Goal: Communication & Community: Connect with others

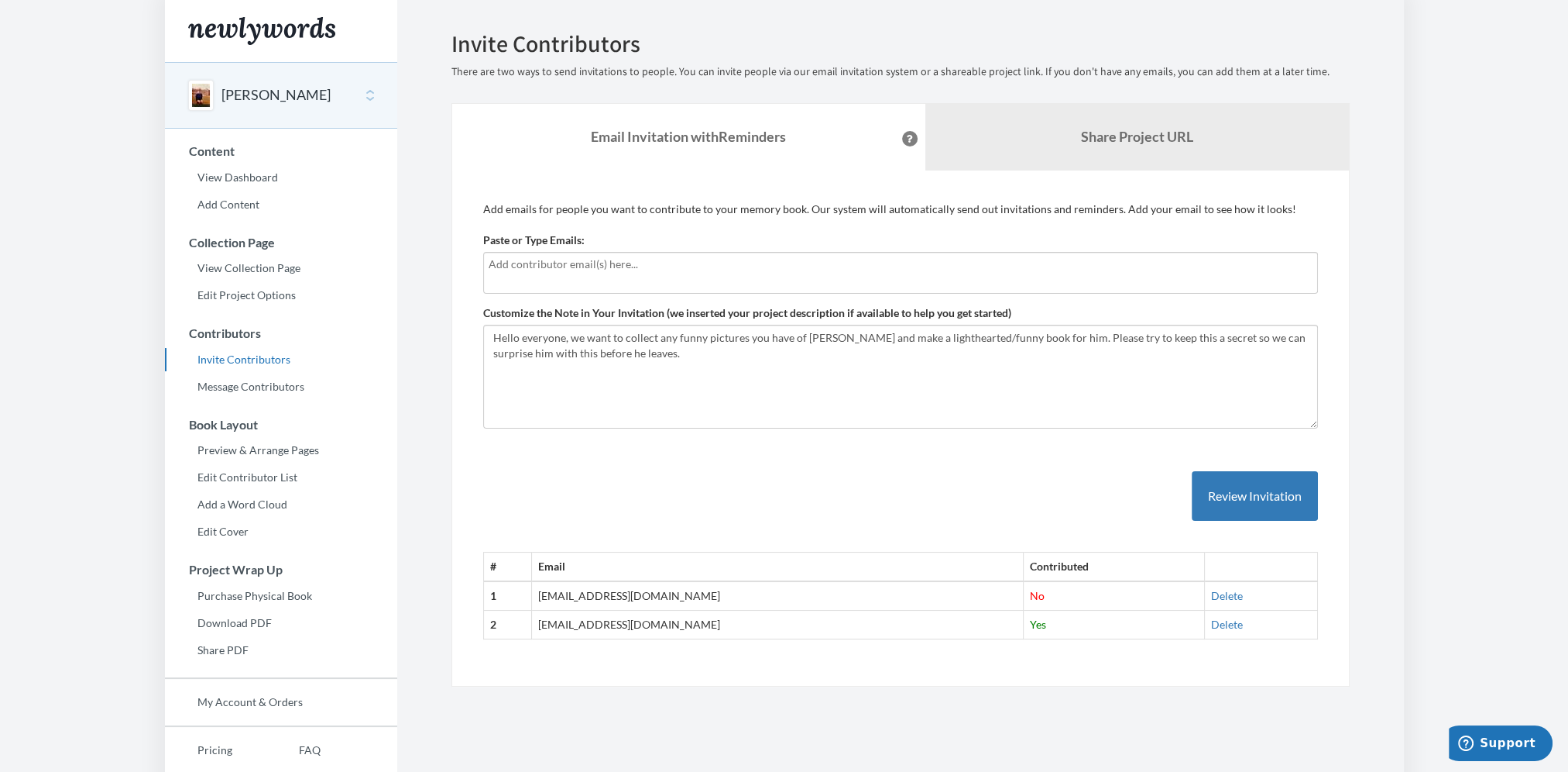
click at [576, 338] on textarea "Hello everyone, we want to collect any funny pictures you have of [PERSON_NAME]…" at bounding box center [900, 376] width 835 height 104
click at [644, 351] on textarea "Hello everyone, we want to collect any funny pictures you have of [PERSON_NAME]…" at bounding box center [900, 376] width 835 height 104
type textarea "Hello everyone, with [PERSON_NAME] retiring early next year we wanted to start …"
click at [589, 269] on input "text" at bounding box center [900, 264] width 824 height 17
type input "[EMAIL_ADDRESS][DOMAIN_NAME]"
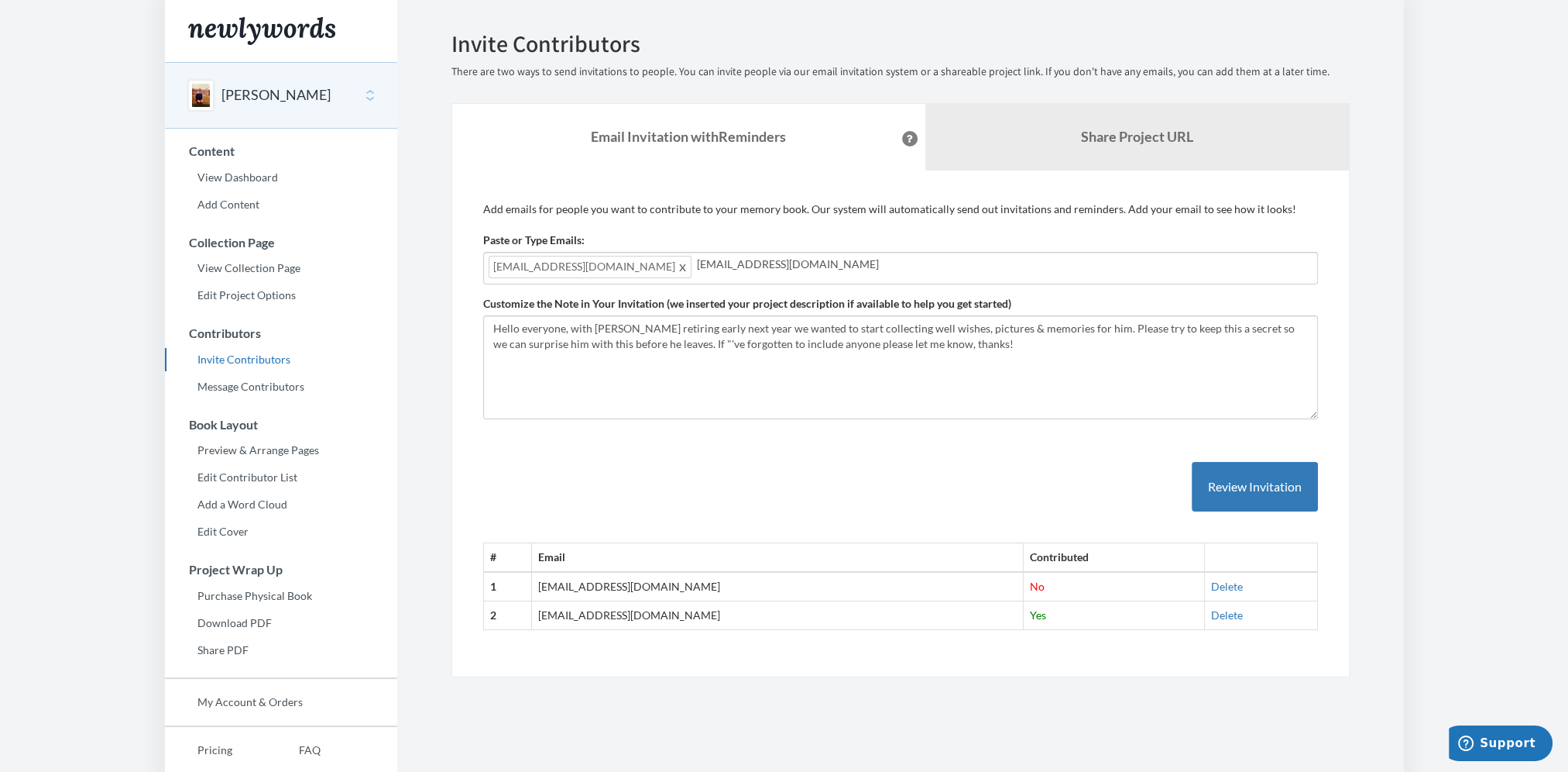
type input "[EMAIL_ADDRESS][DOMAIN_NAME]"
drag, startPoint x: 636, startPoint y: 267, endPoint x: 713, endPoint y: 265, distance: 77.0
click at [713, 265] on input "[EMAIL_ADDRESS][DOMAIN_NAME]" at bounding box center [1004, 264] width 615 height 17
paste input "@"
type input "[EMAIL_ADDRESS][DOMAIN_NAME]"
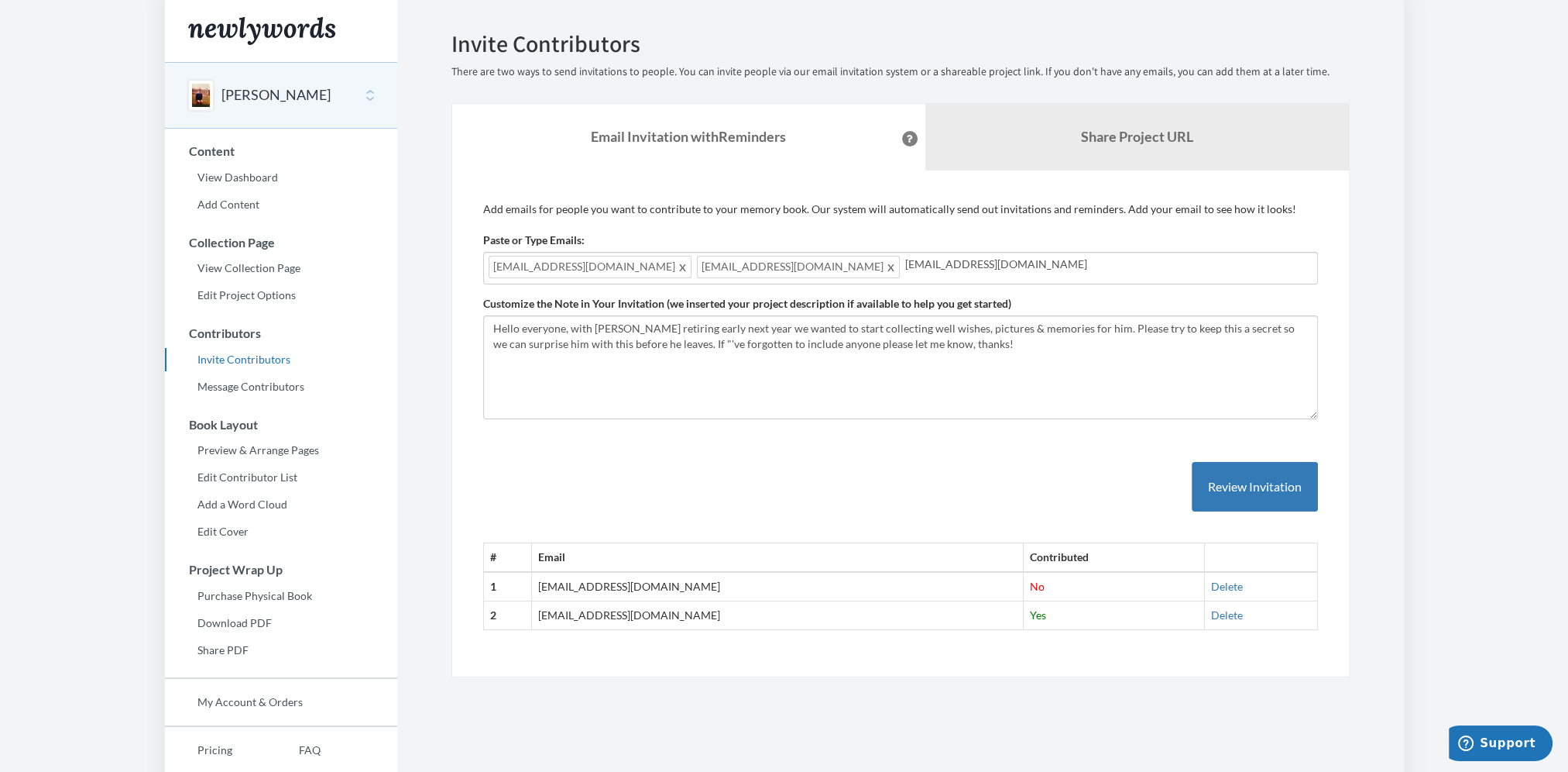
drag, startPoint x: 762, startPoint y: 267, endPoint x: 845, endPoint y: 273, distance: 83.2
click at [845, 273] on div "[EMAIL_ADDRESS][DOMAIN_NAME] [EMAIL_ADDRESS][DOMAIN_NAME] [EMAIL_ADDRESS][DOMAI…" at bounding box center [900, 268] width 835 height 32
click at [905, 267] on input "[EMAIL_ADDRESS][DOMAIN_NAME]" at bounding box center [1109, 264] width 407 height 17
click at [905, 262] on input "[EMAIL_ADDRESS][DOMAIN_NAME]" at bounding box center [1109, 264] width 407 height 17
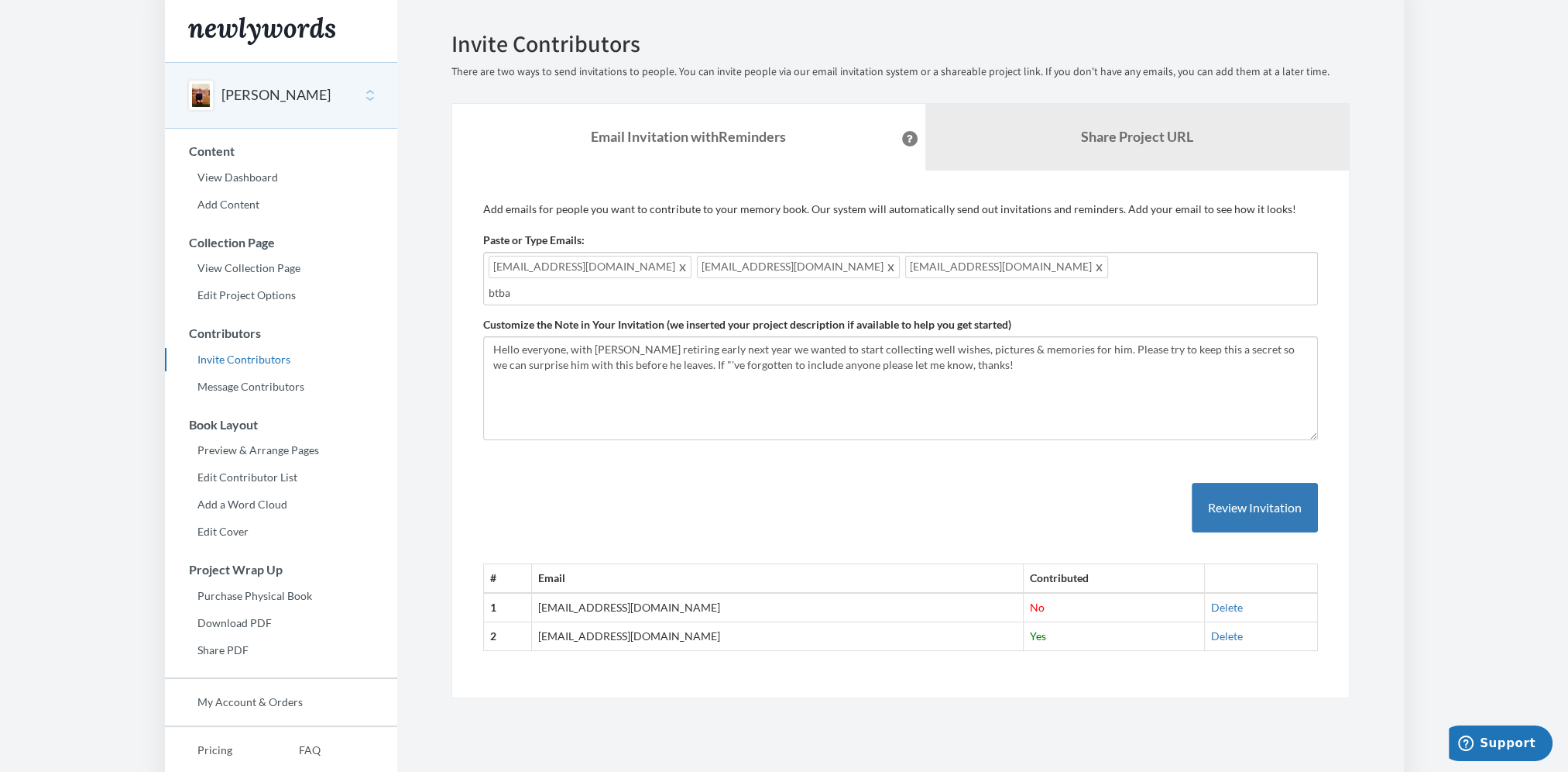
paste input "@"
type input "[EMAIL_ADDRESS][DOMAIN_NAME]"
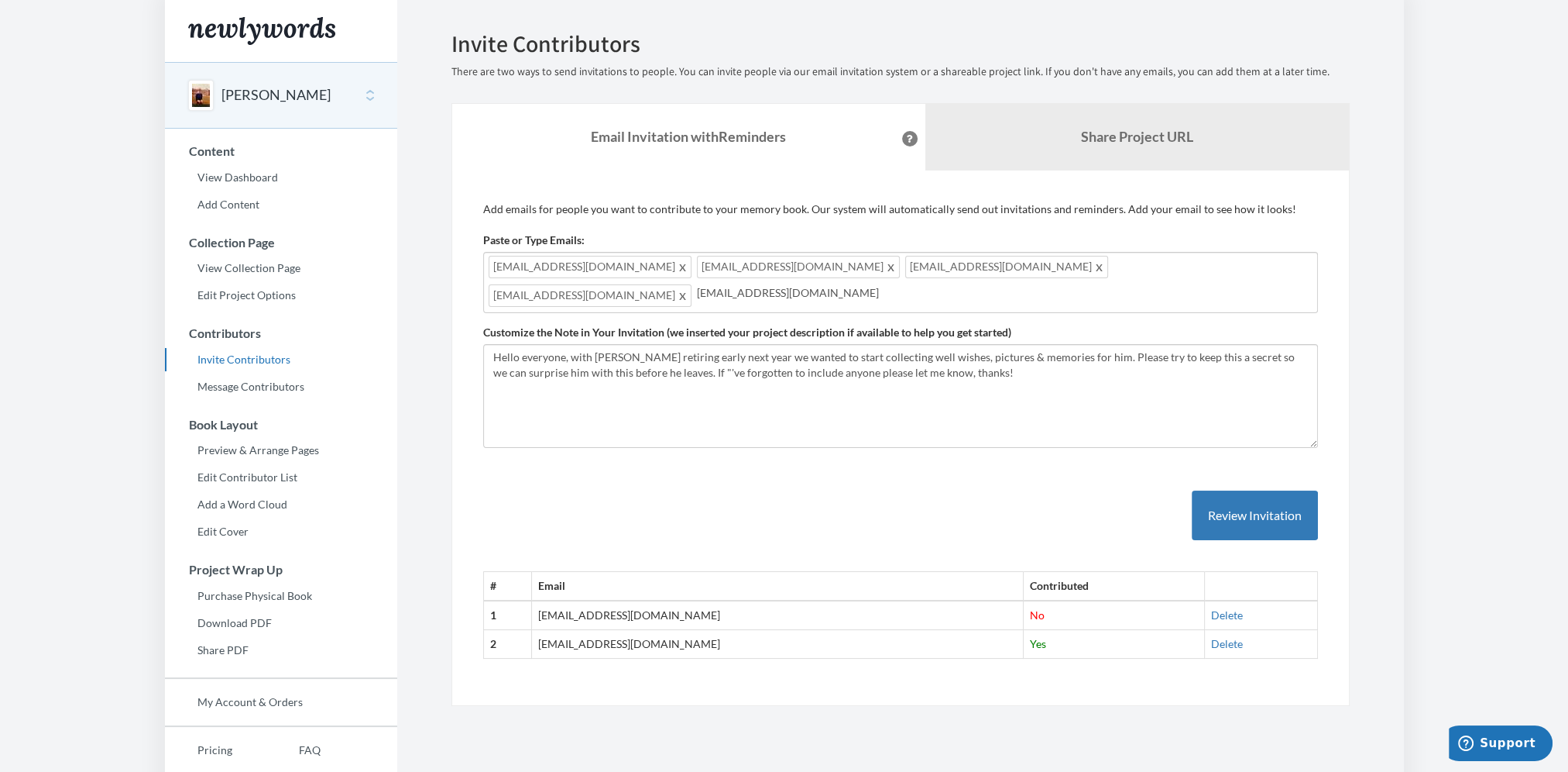
type input "[EMAIL_ADDRESS][DOMAIN_NAME]"
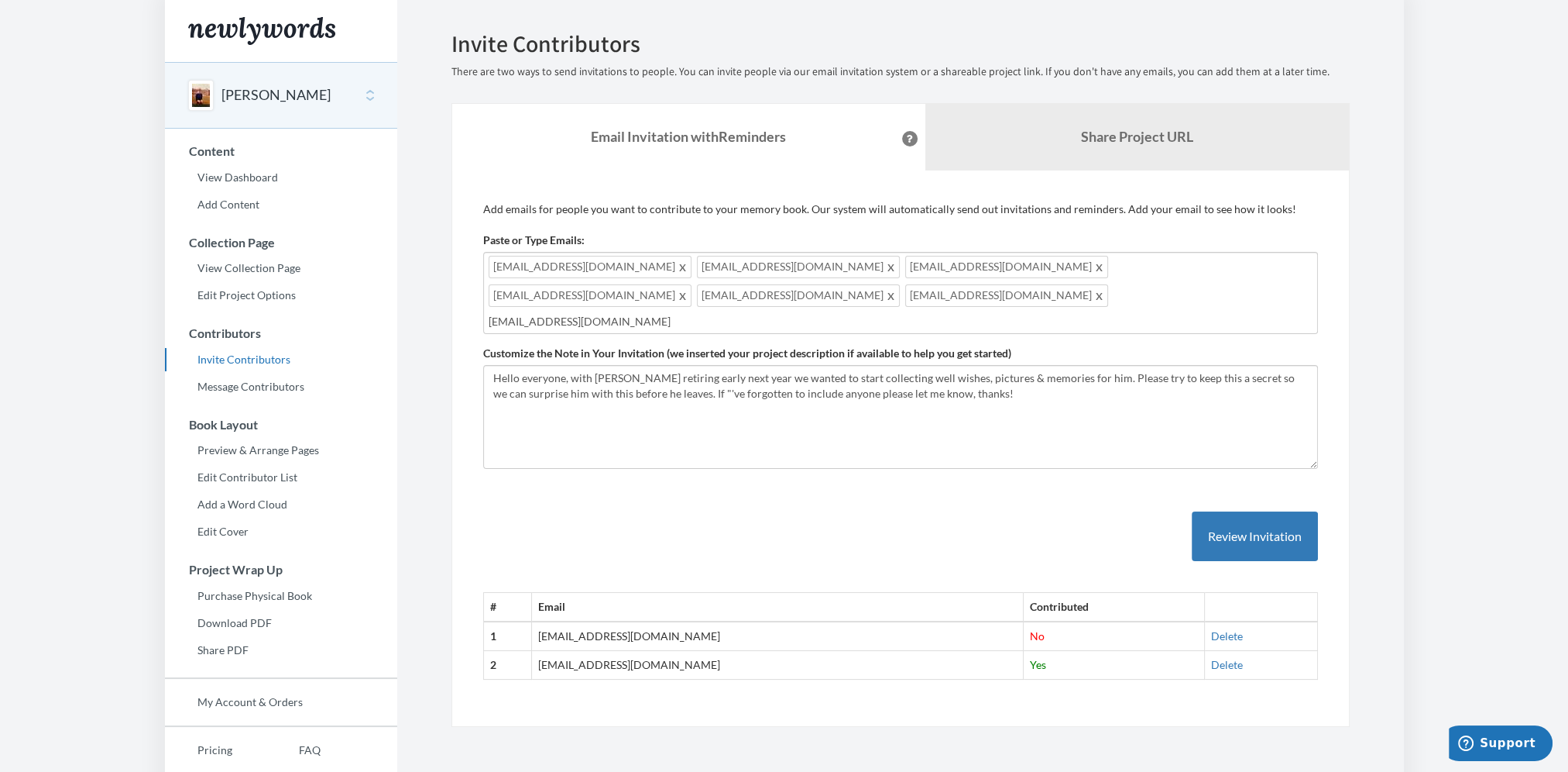
type input "[EMAIL_ADDRESS][DOMAIN_NAME]"
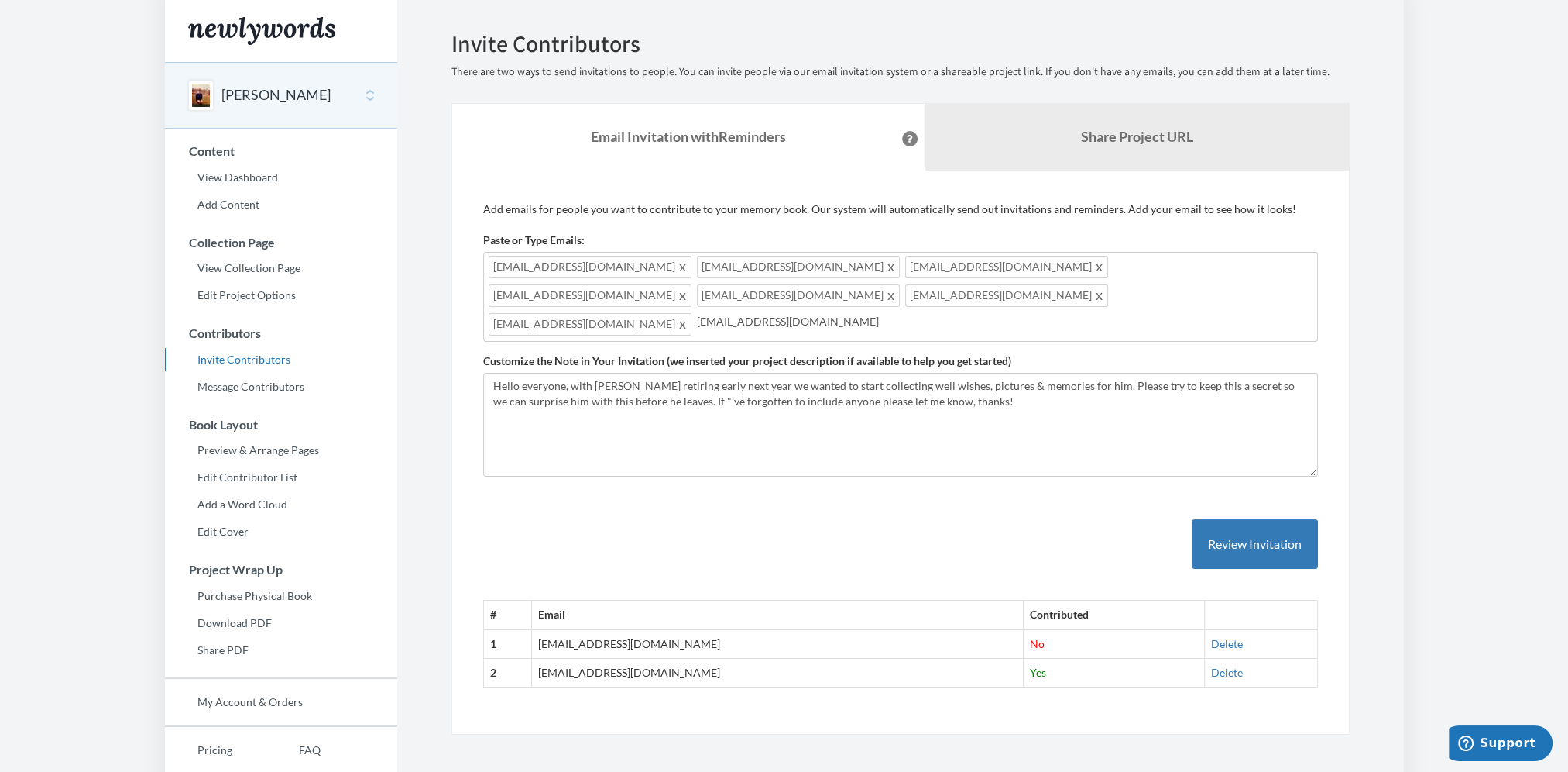
type input "[EMAIL_ADDRESS][DOMAIN_NAME]"
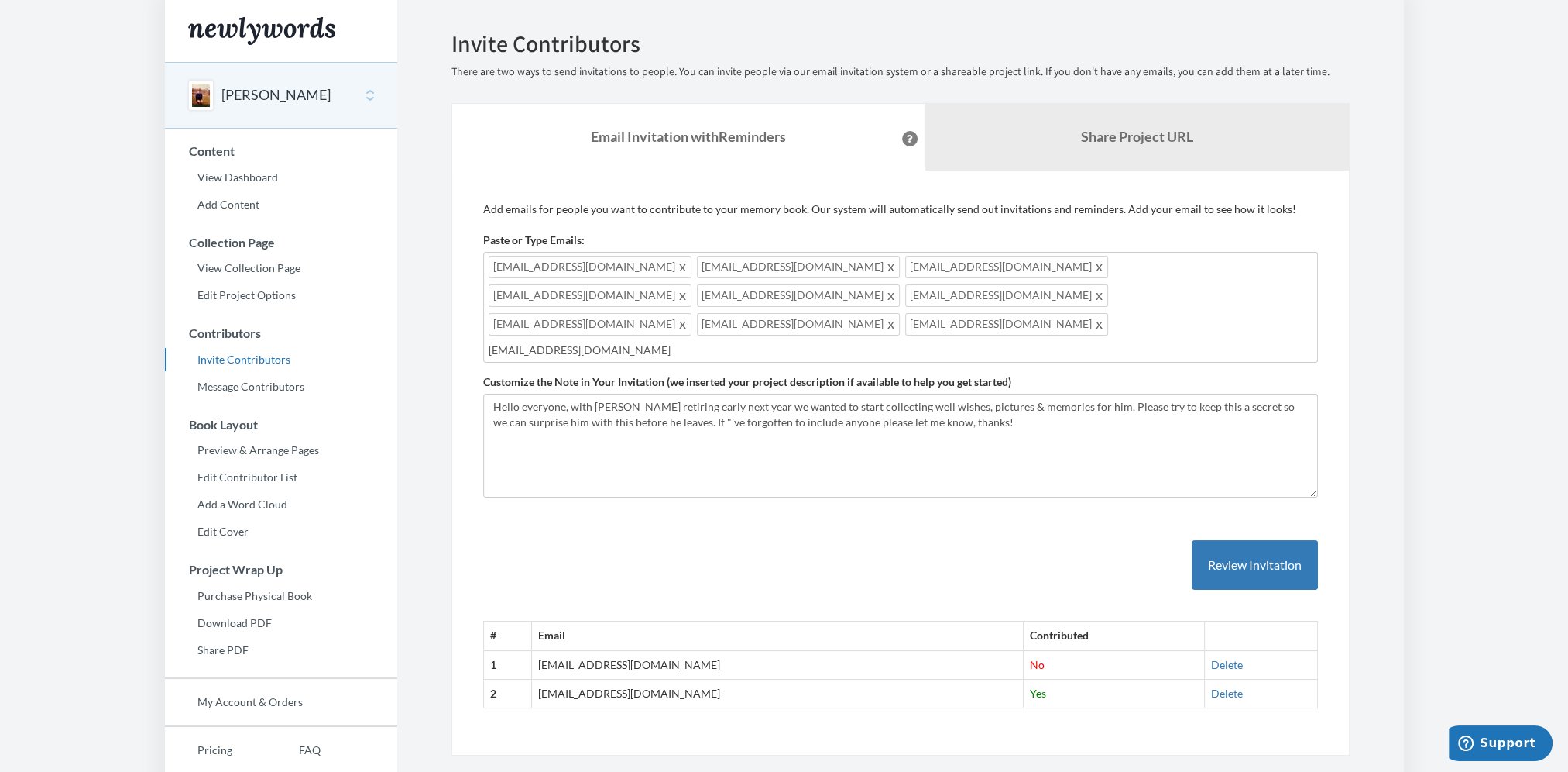
type input "[EMAIL_ADDRESS][DOMAIN_NAME]"
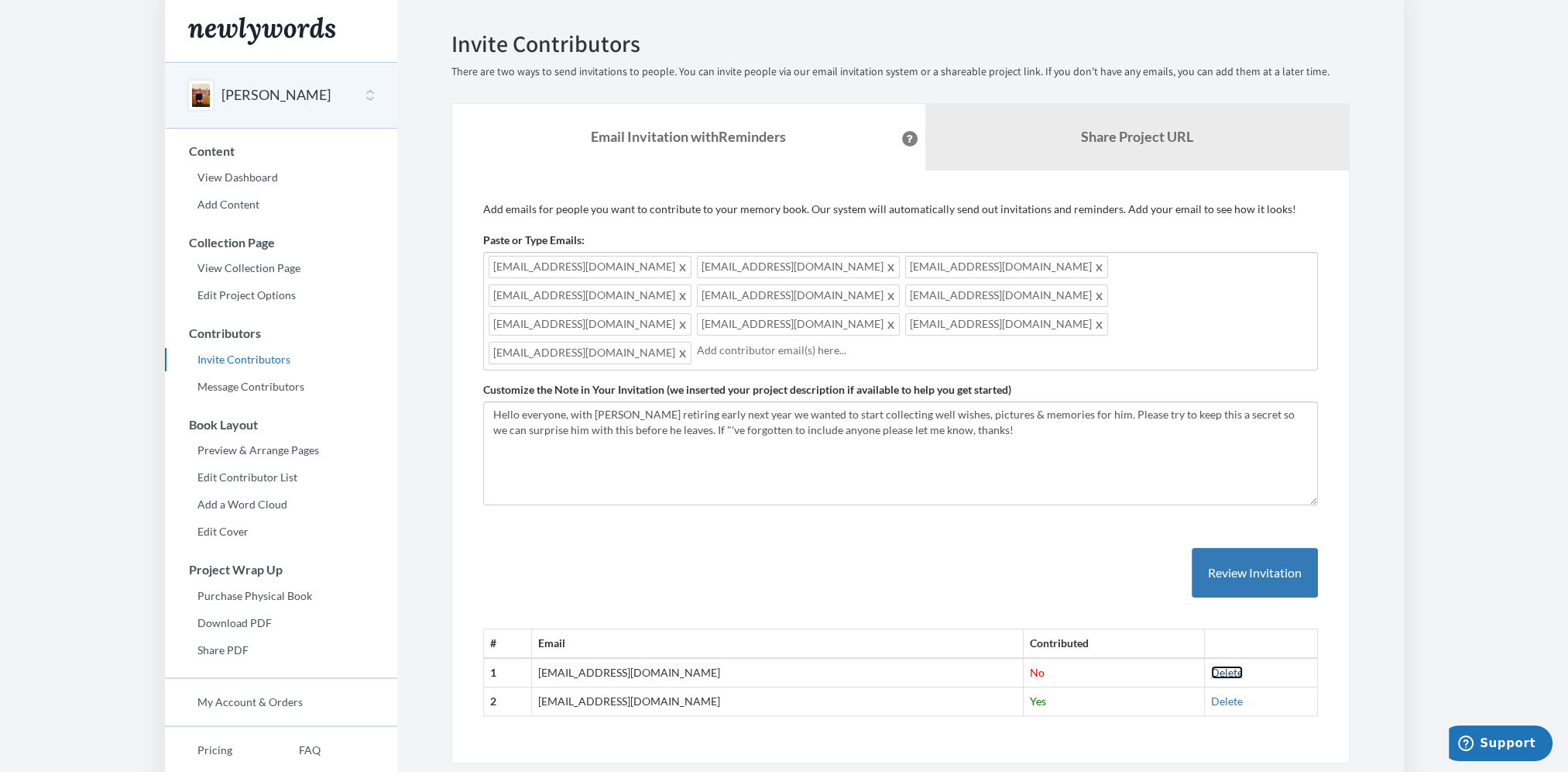
click at [1211, 666] on link "Delete" at bounding box center [1227, 672] width 32 height 13
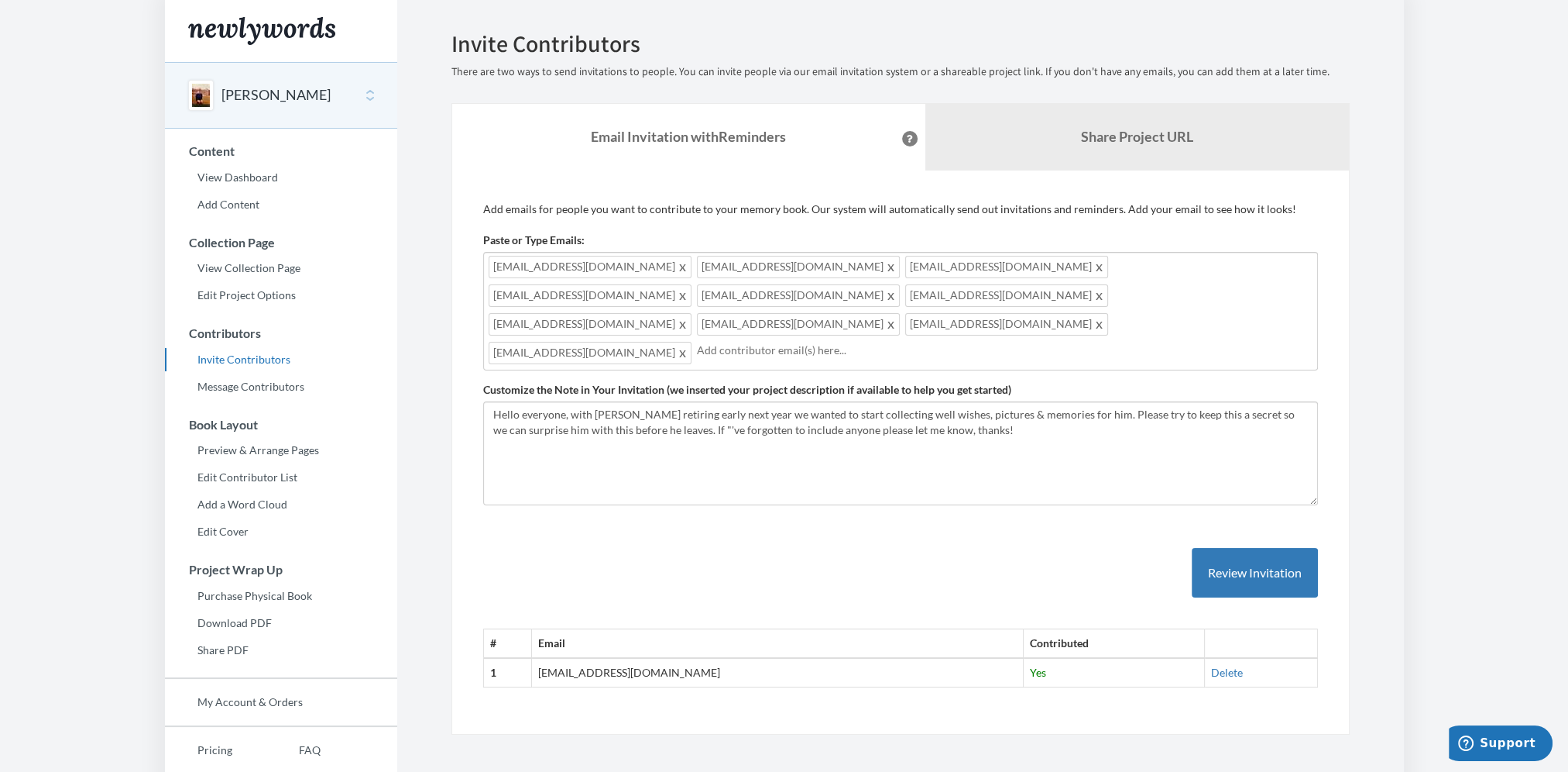
click at [1014, 297] on div "[EMAIL_ADDRESS][DOMAIN_NAME] [EMAIL_ADDRESS][DOMAIN_NAME] [EMAIL_ADDRESS][DOMAI…" at bounding box center [900, 311] width 835 height 119
type input "[EMAIL_ADDRESS][DOMAIN_NAME]"
type input "[PERSON_NAME][EMAIL_ADDRESS][DOMAIN_NAME]"
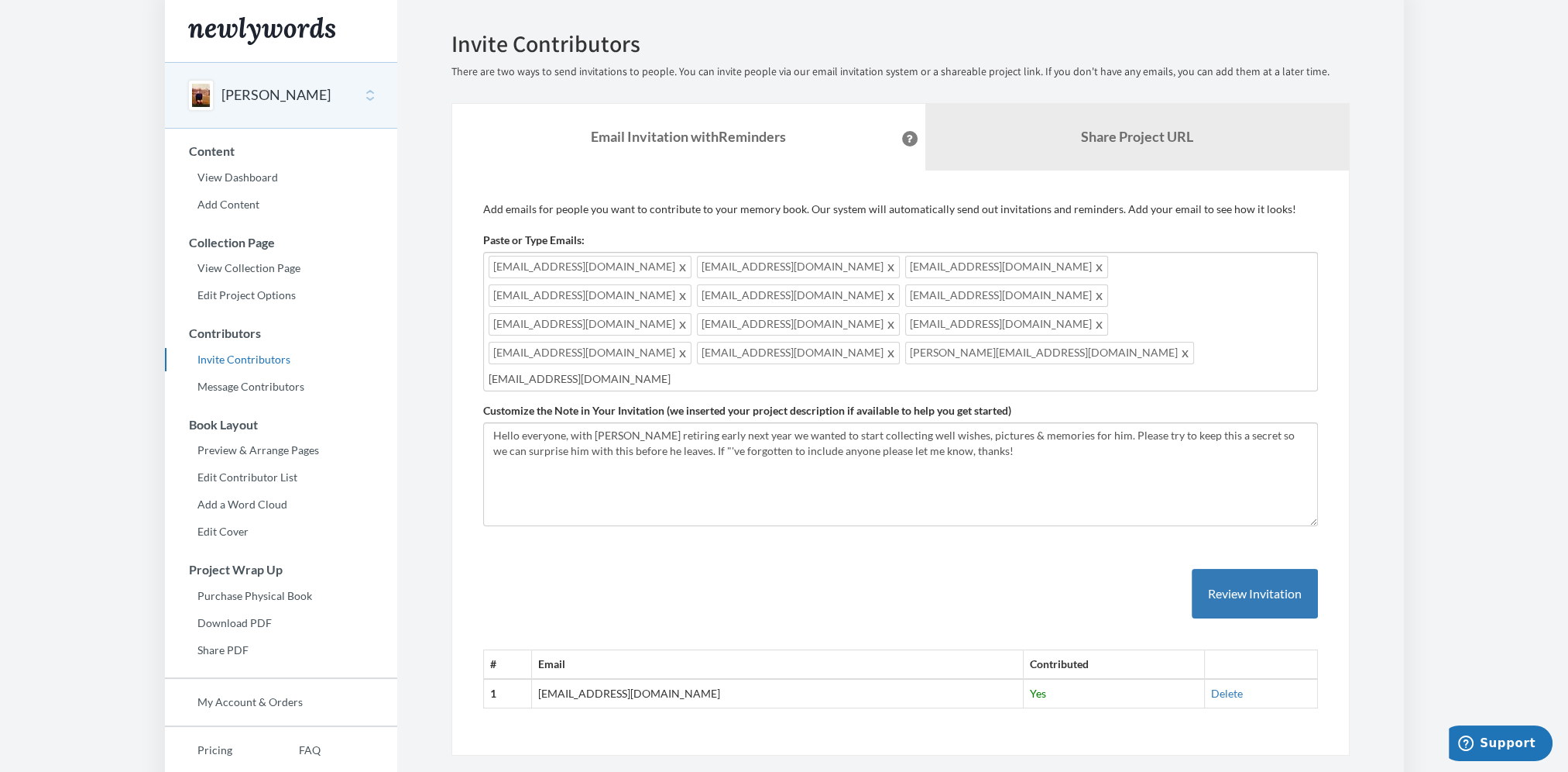
type input "[EMAIL_ADDRESS][DOMAIN_NAME]"
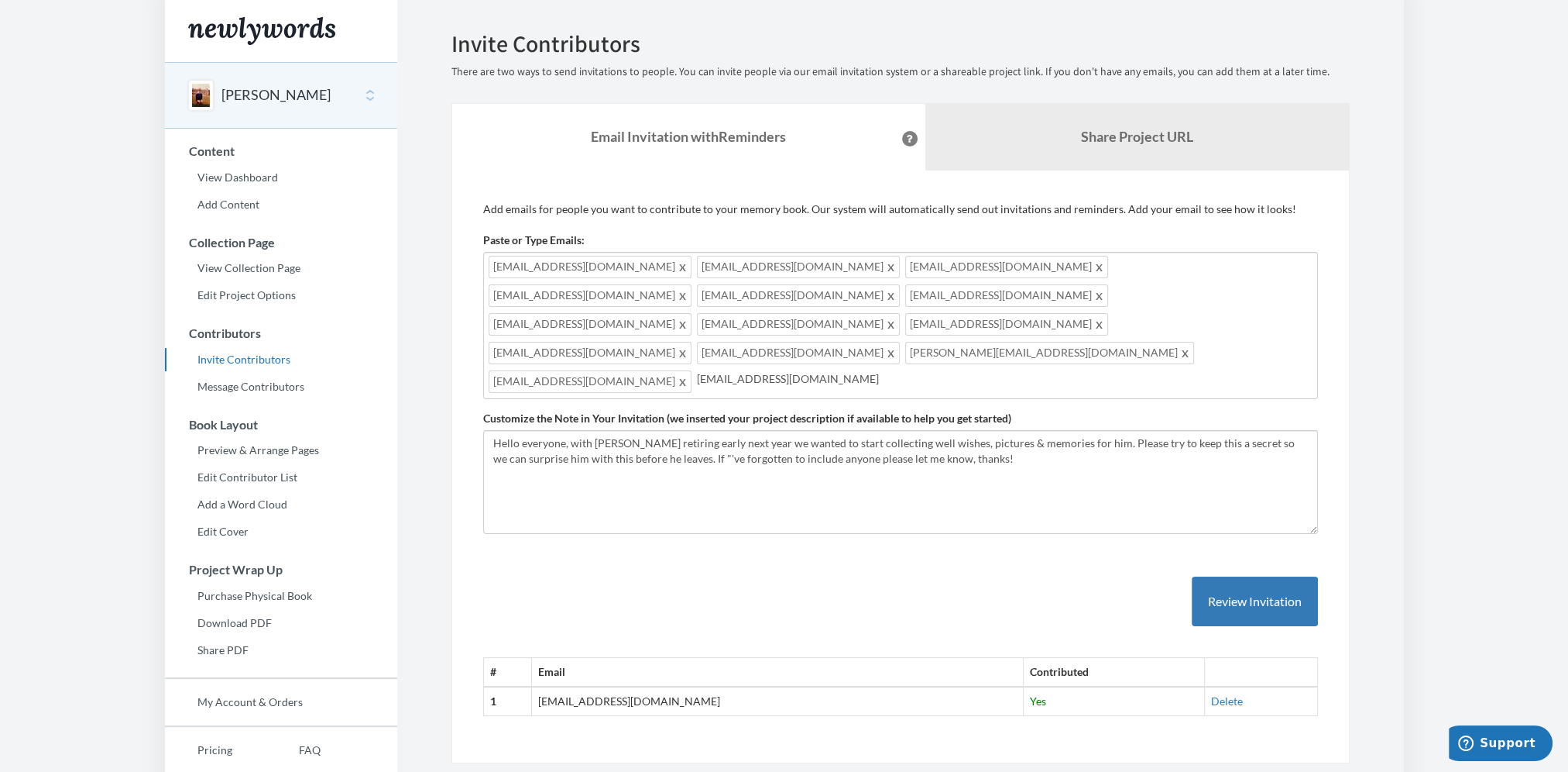
type input "[EMAIL_ADDRESS][DOMAIN_NAME]"
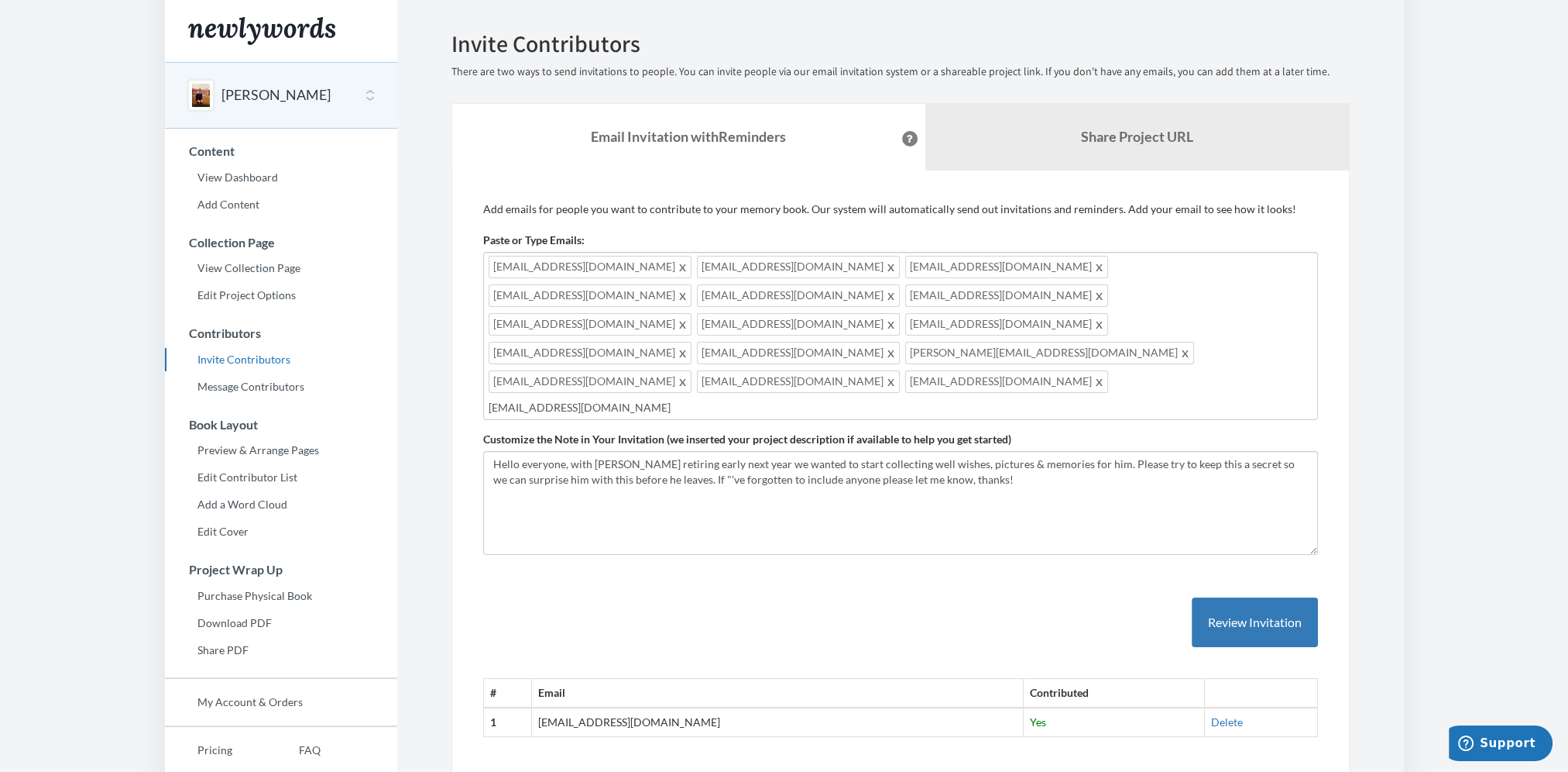
type input "[EMAIL_ADDRESS][DOMAIN_NAME]"
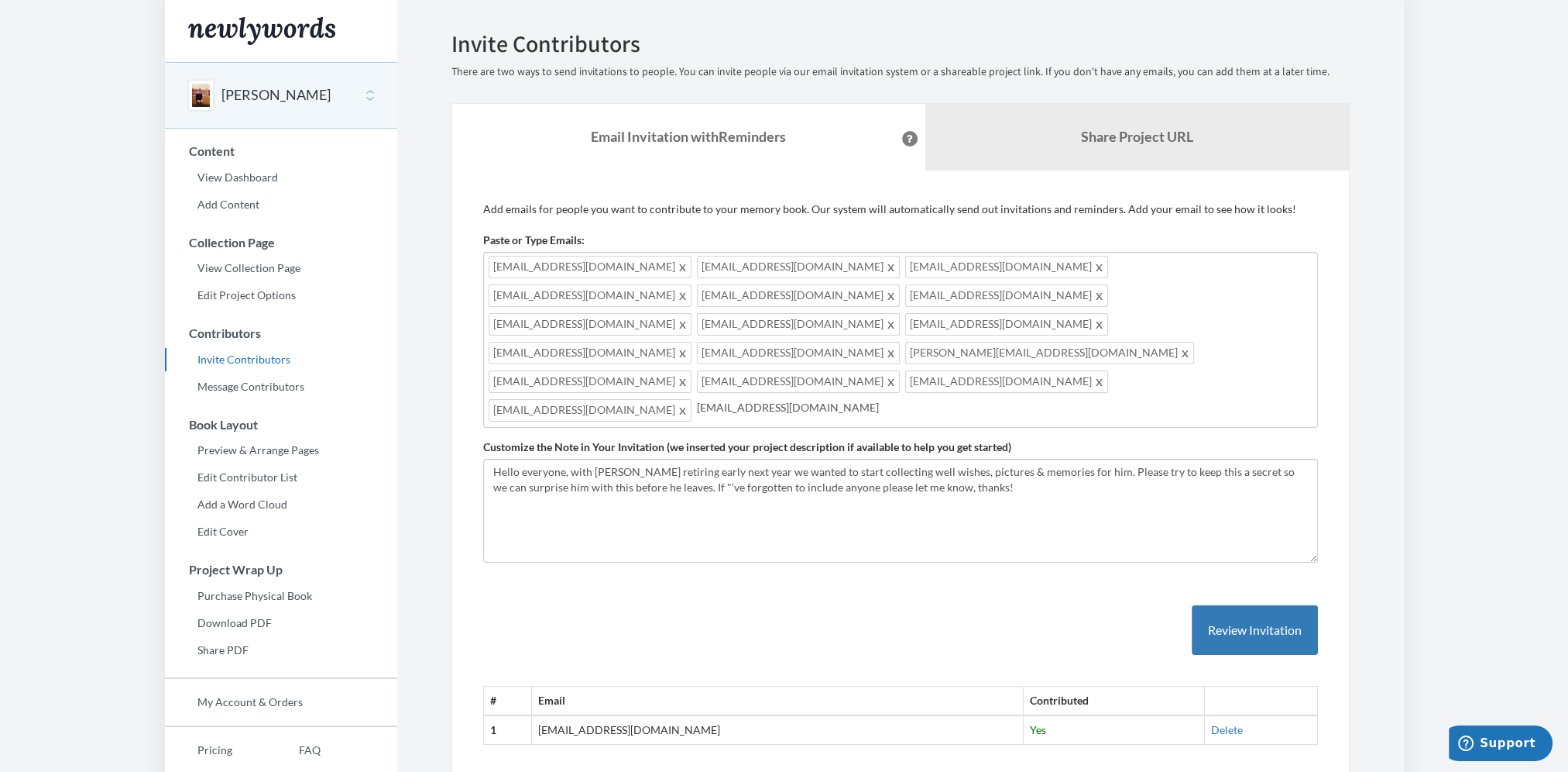
type input "[EMAIL_ADDRESS][DOMAIN_NAME]"
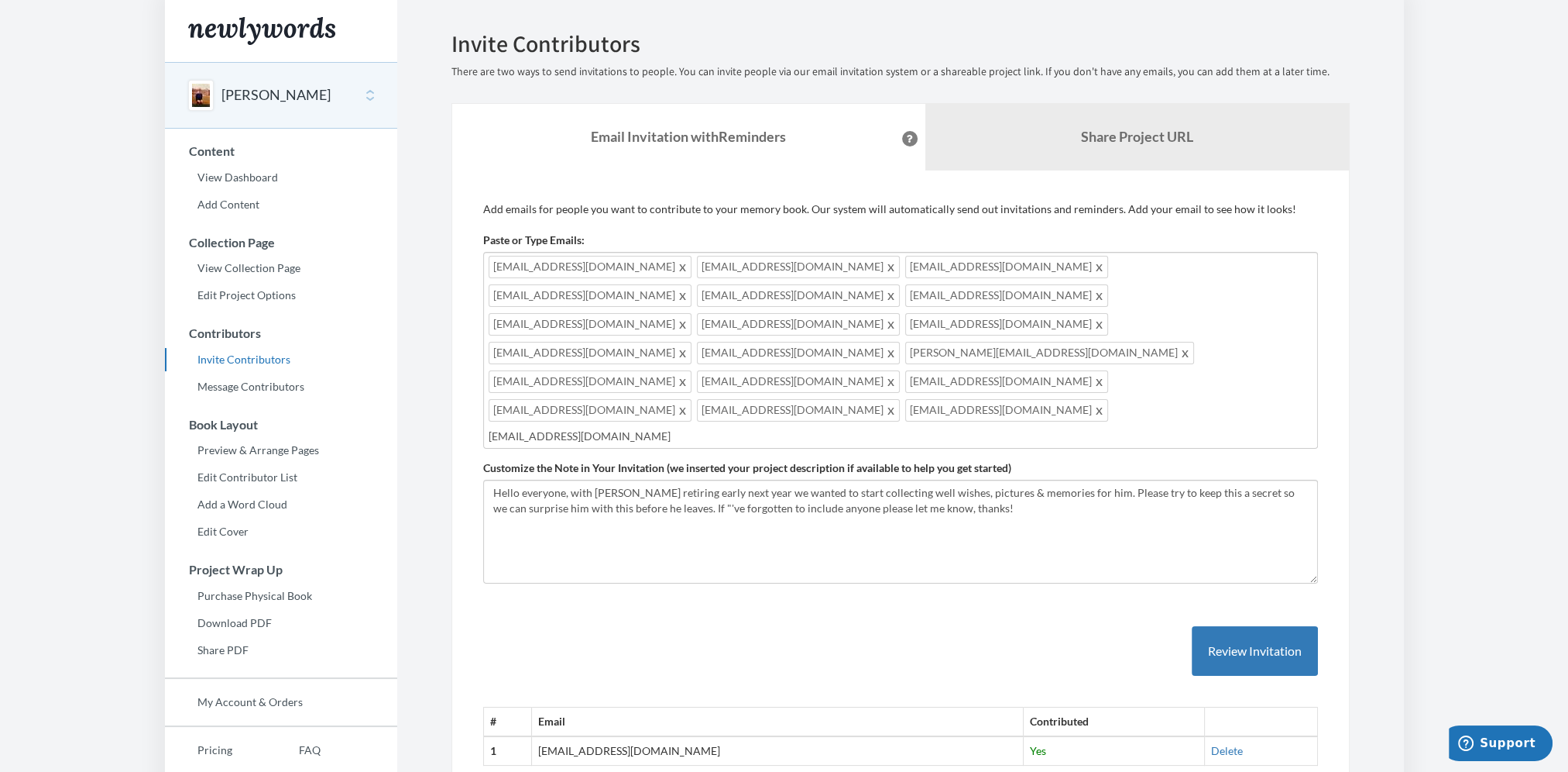
type input "[EMAIL_ADDRESS][DOMAIN_NAME]"
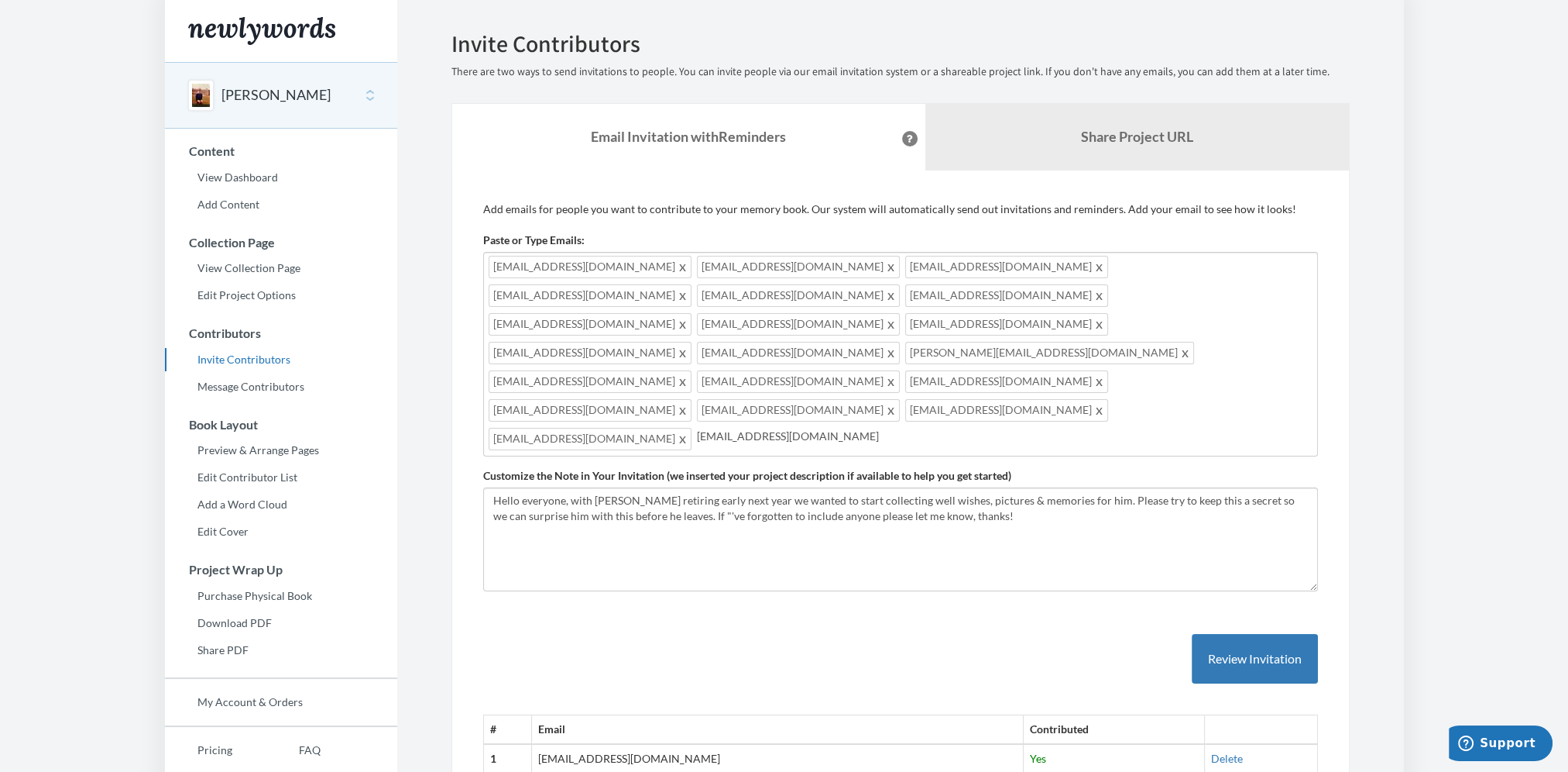
type input "[EMAIL_ADDRESS][DOMAIN_NAME]"
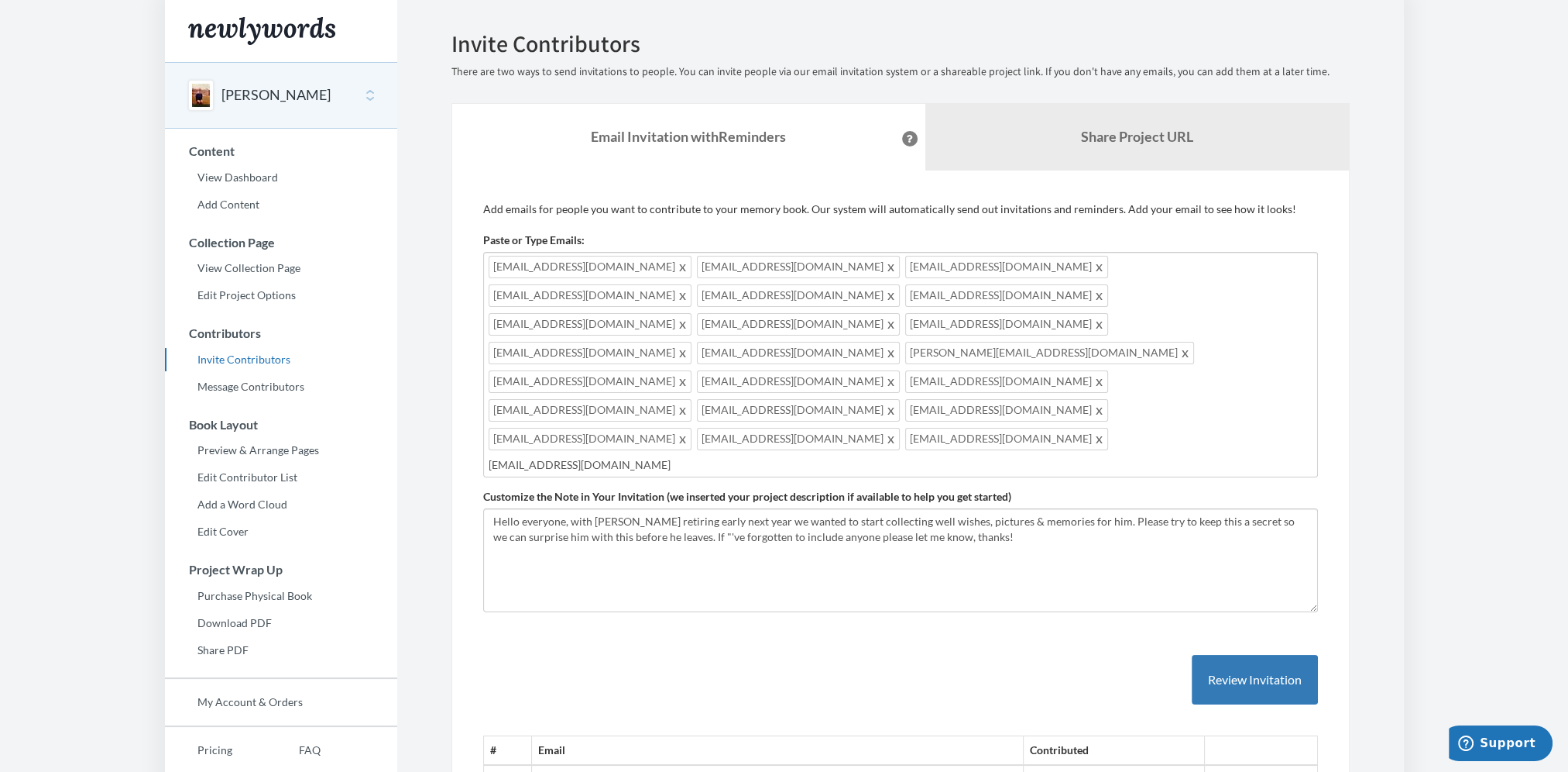
type input "[EMAIL_ADDRESS][DOMAIN_NAME]"
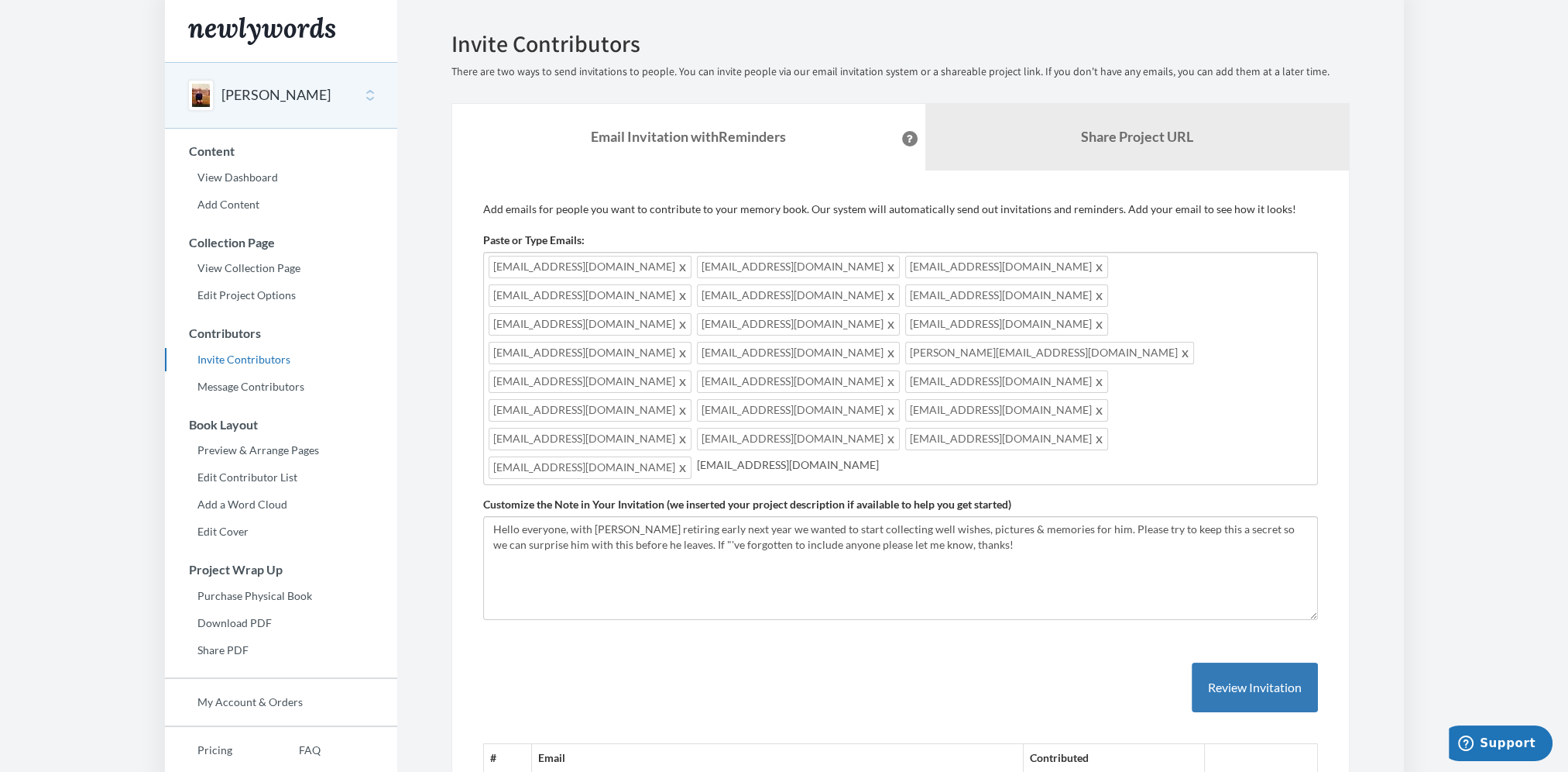
type input "[EMAIL_ADDRESS][DOMAIN_NAME]"
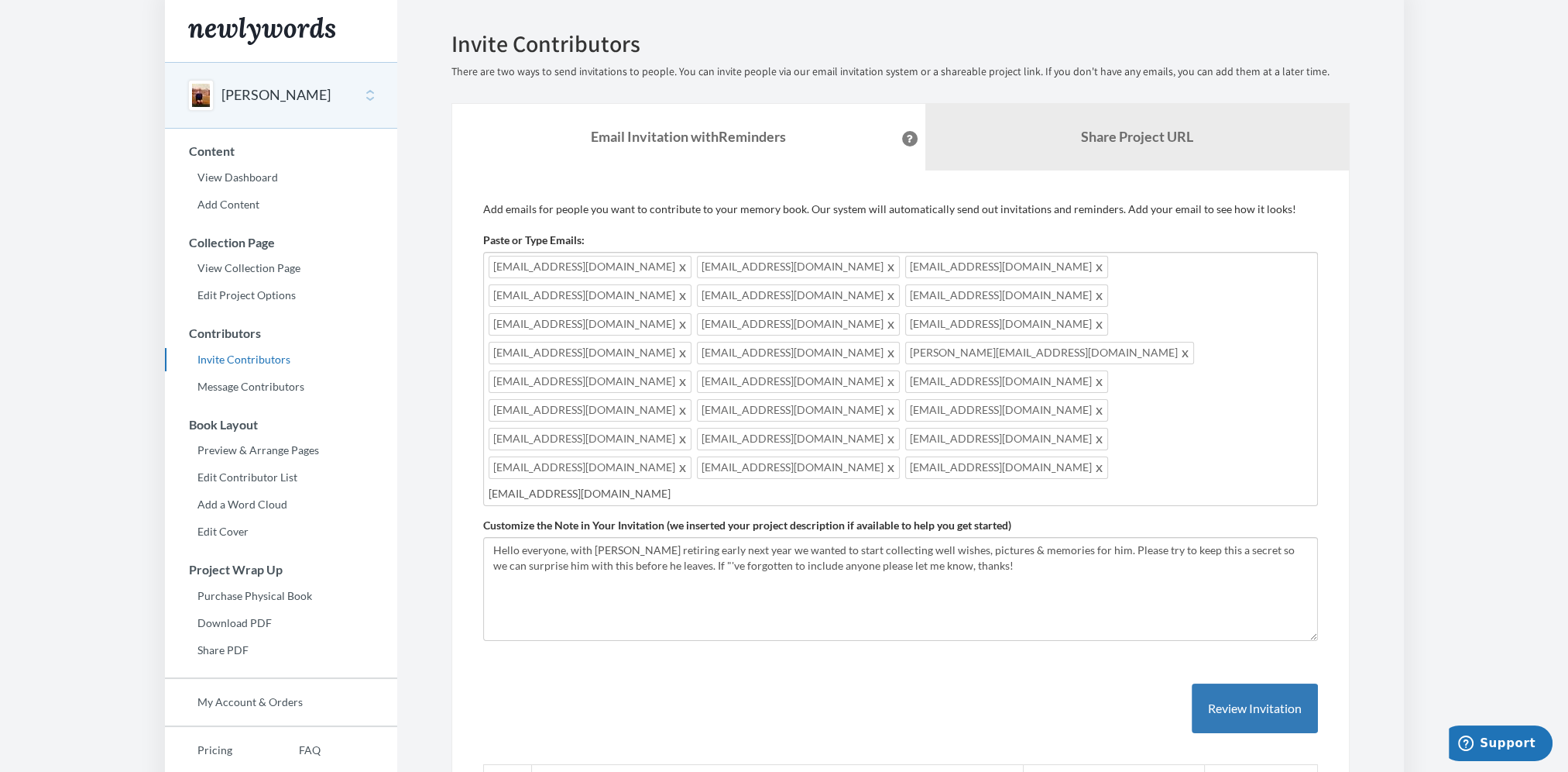
type input "[EMAIL_ADDRESS][DOMAIN_NAME]"
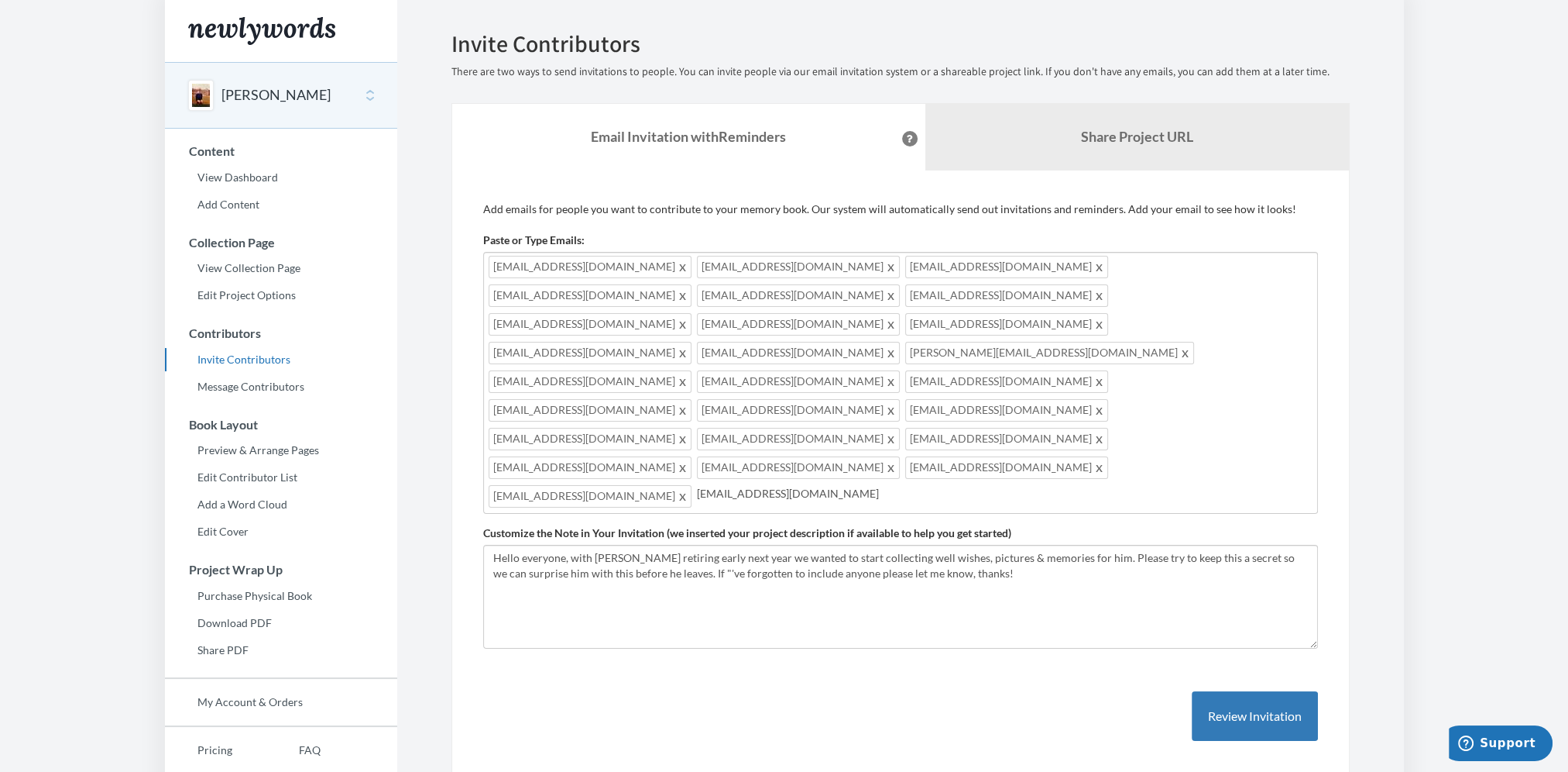
type input "[EMAIL_ADDRESS][DOMAIN_NAME]"
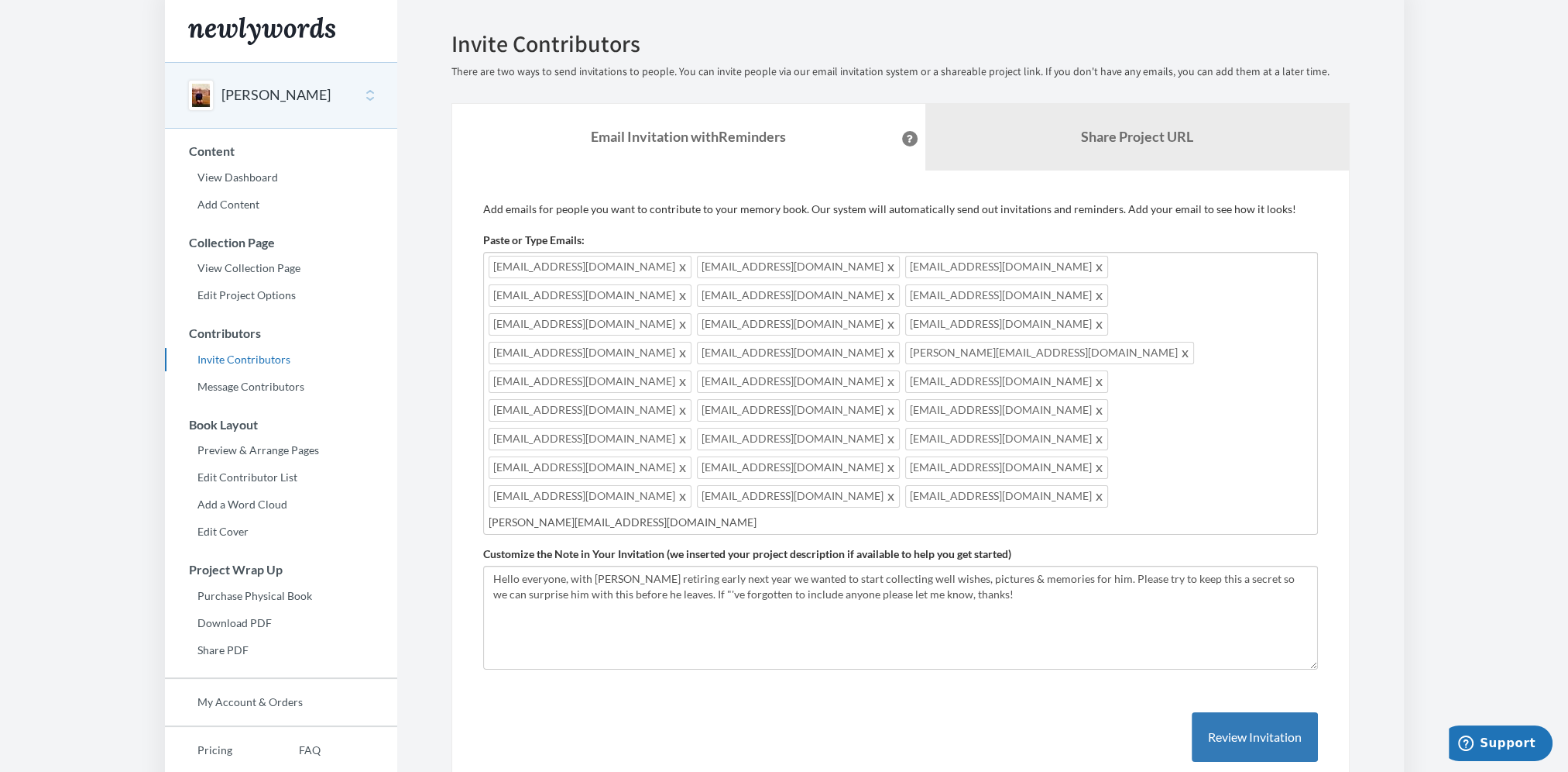
type input "[PERSON_NAME][EMAIL_ADDRESS][DOMAIN_NAME]"
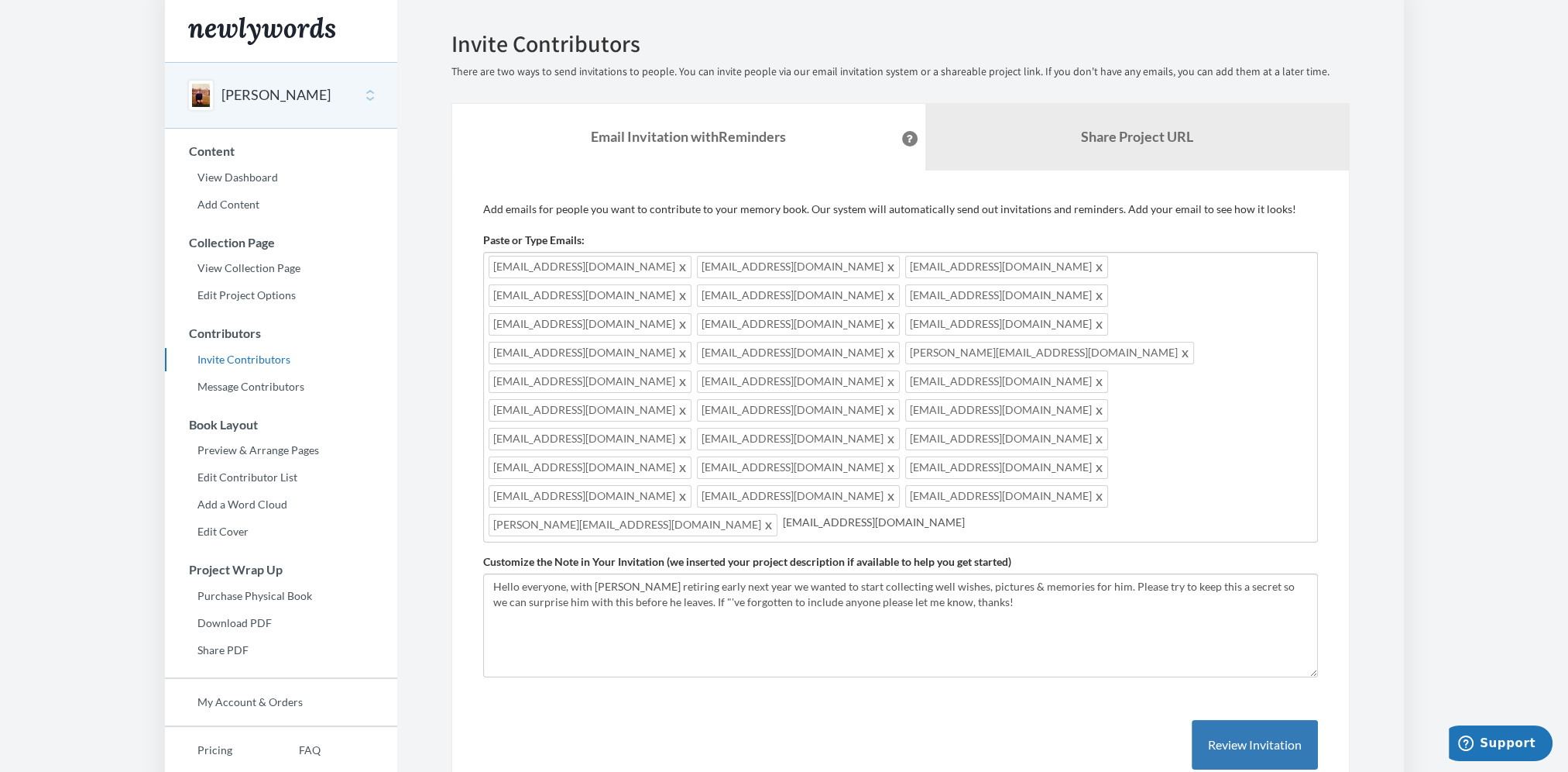
type input "[EMAIL_ADDRESS][DOMAIN_NAME]"
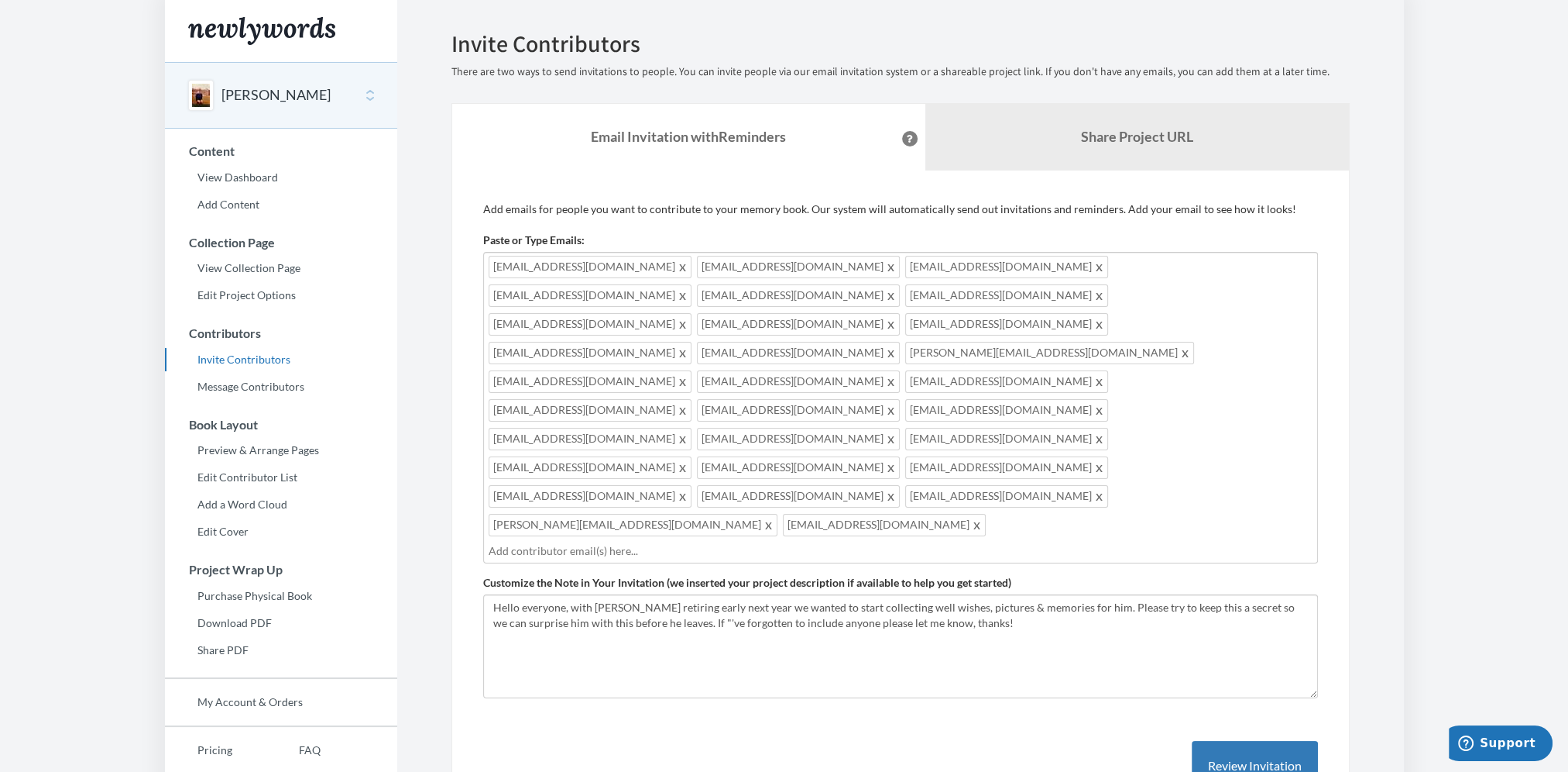
type input "m"
type input "[EMAIL_ADDRESS][DOMAIN_NAME]"
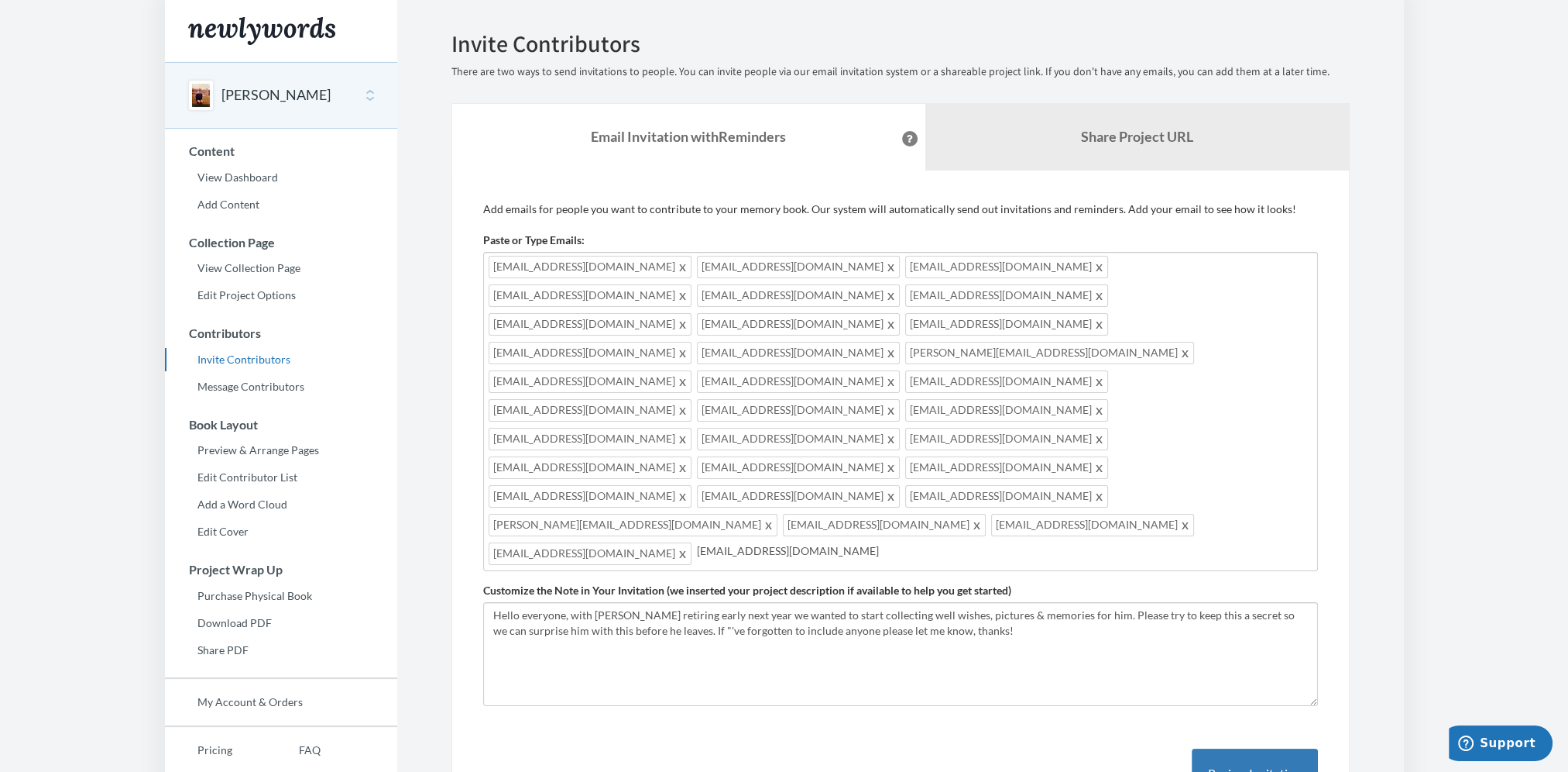
type input "[EMAIL_ADDRESS][DOMAIN_NAME]"
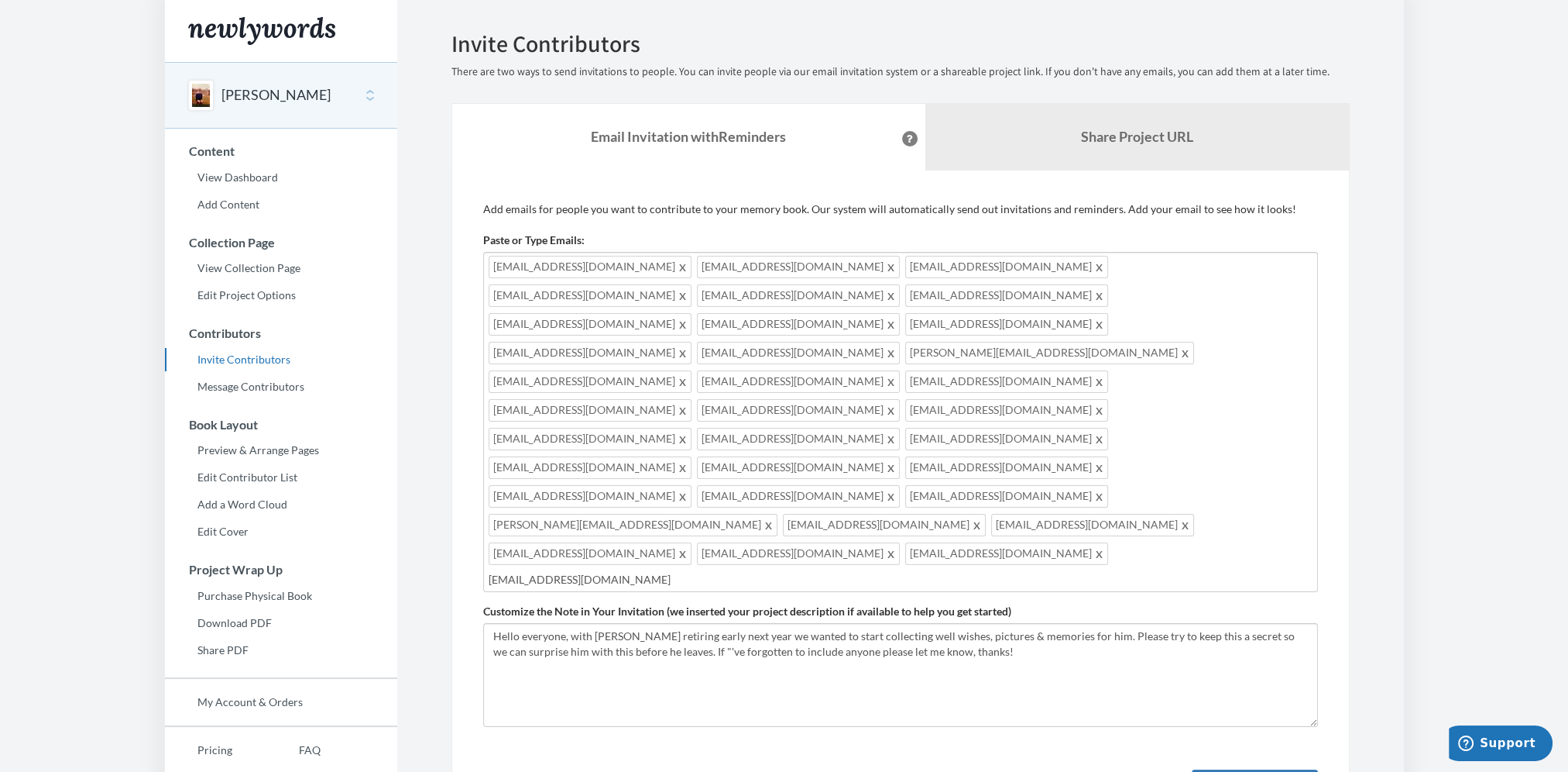
type input "[EMAIL_ADDRESS][DOMAIN_NAME]"
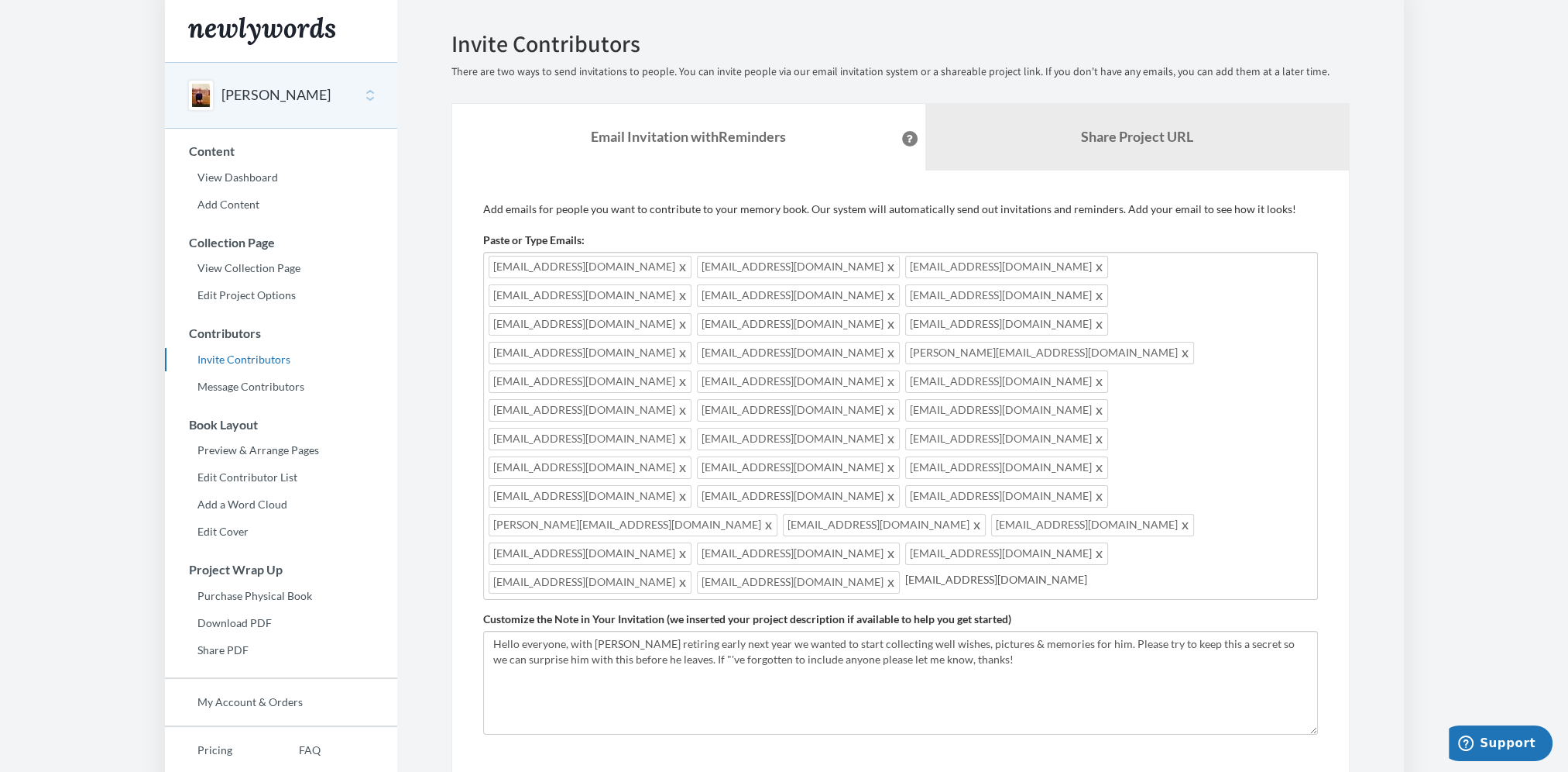
type input "[EMAIL_ADDRESS][DOMAIN_NAME]"
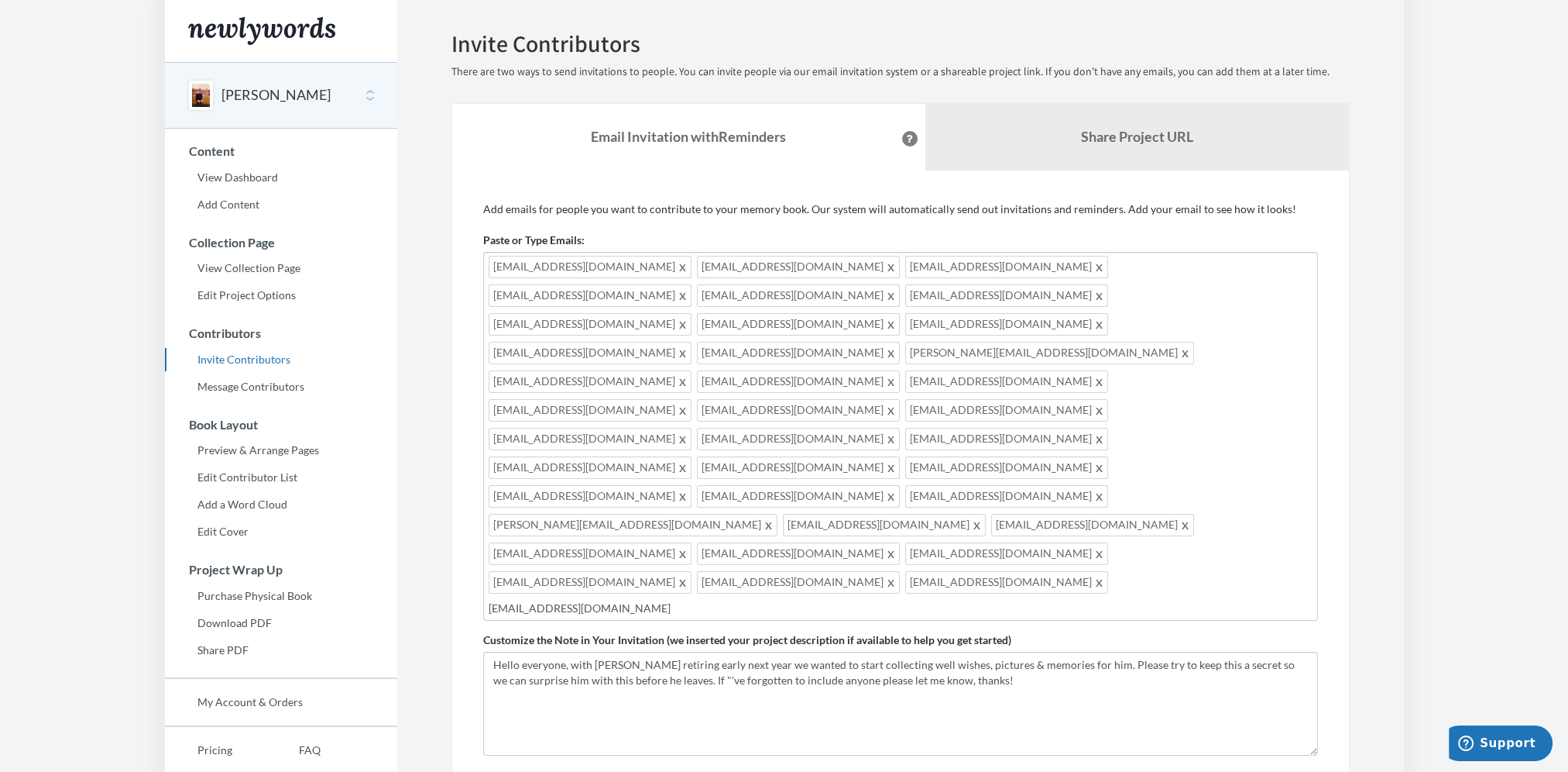
type input "[EMAIL_ADDRESS][DOMAIN_NAME]"
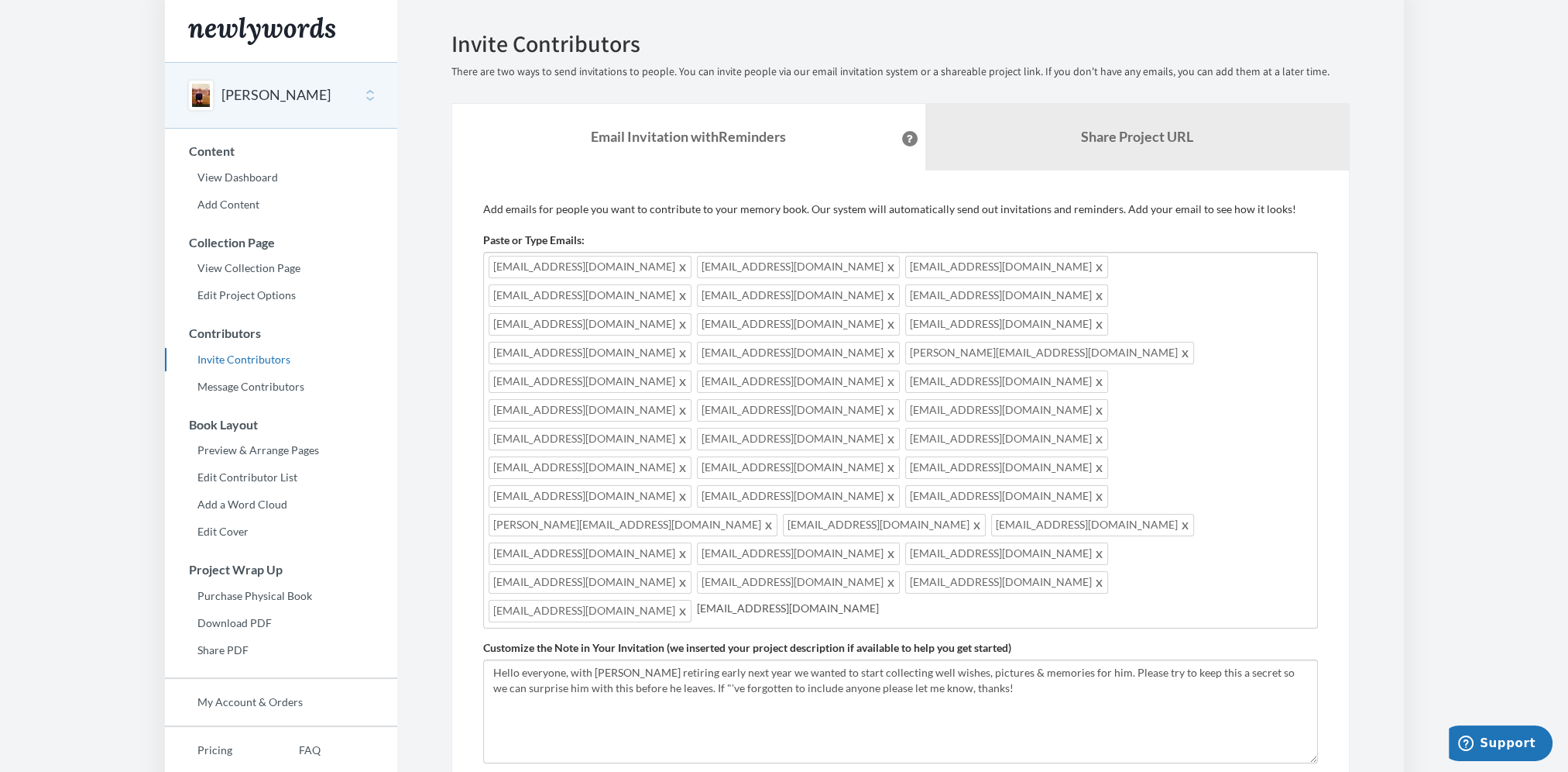
type input "[EMAIL_ADDRESS][DOMAIN_NAME]"
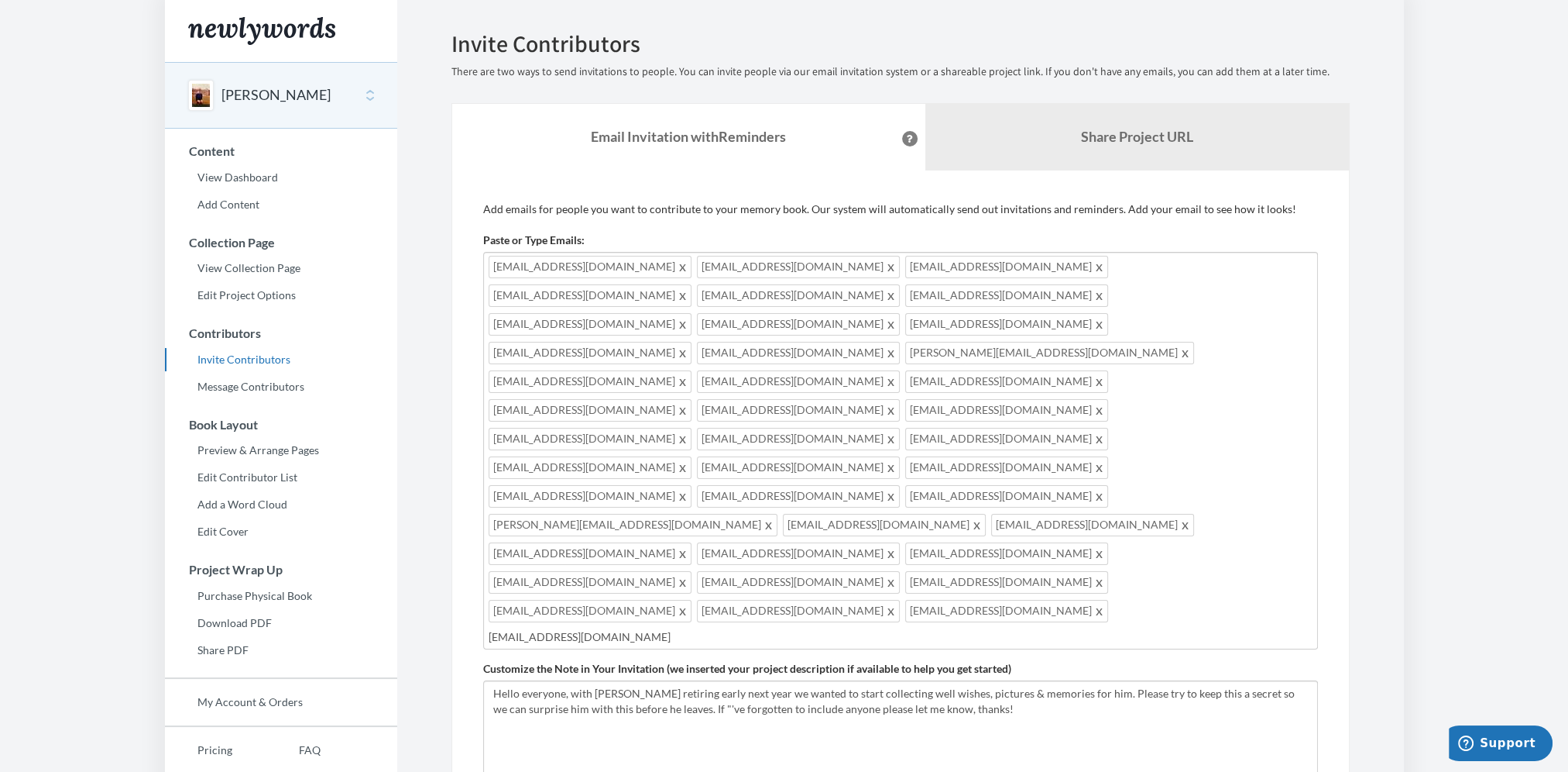
type input "[EMAIL_ADDRESS][DOMAIN_NAME]"
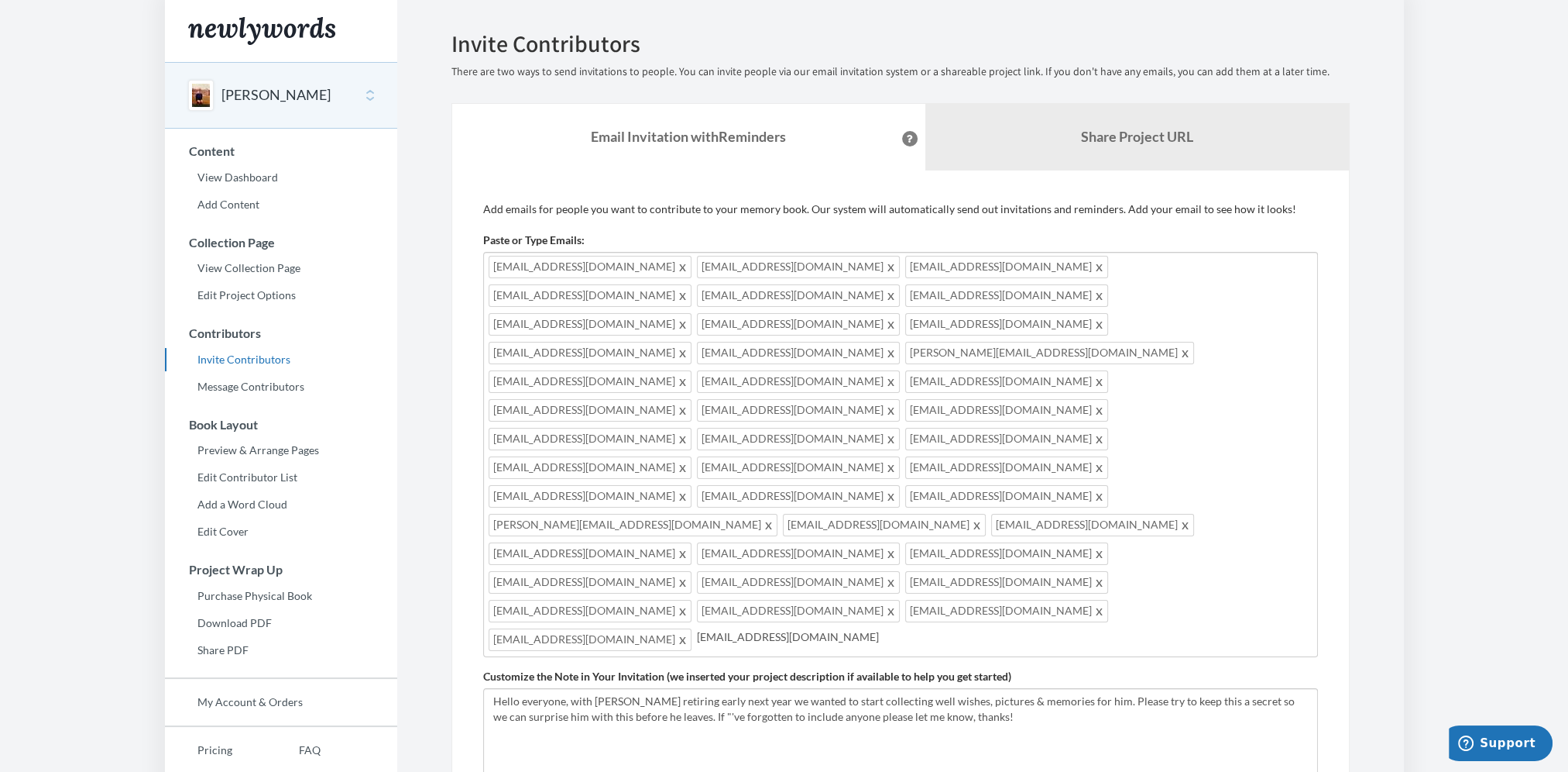
type input "[EMAIL_ADDRESS][DOMAIN_NAME]"
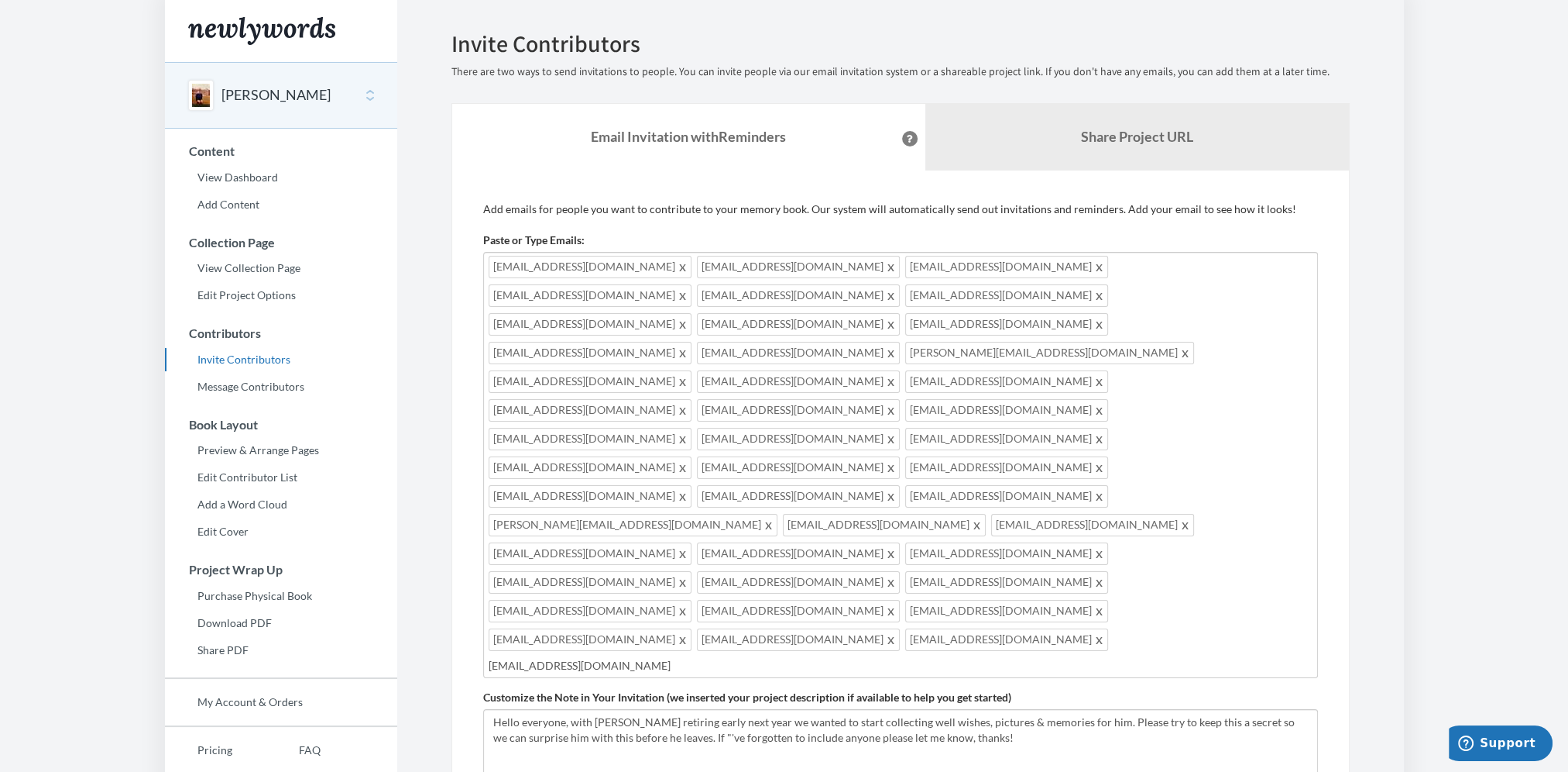
type input "[EMAIL_ADDRESS][DOMAIN_NAME]"
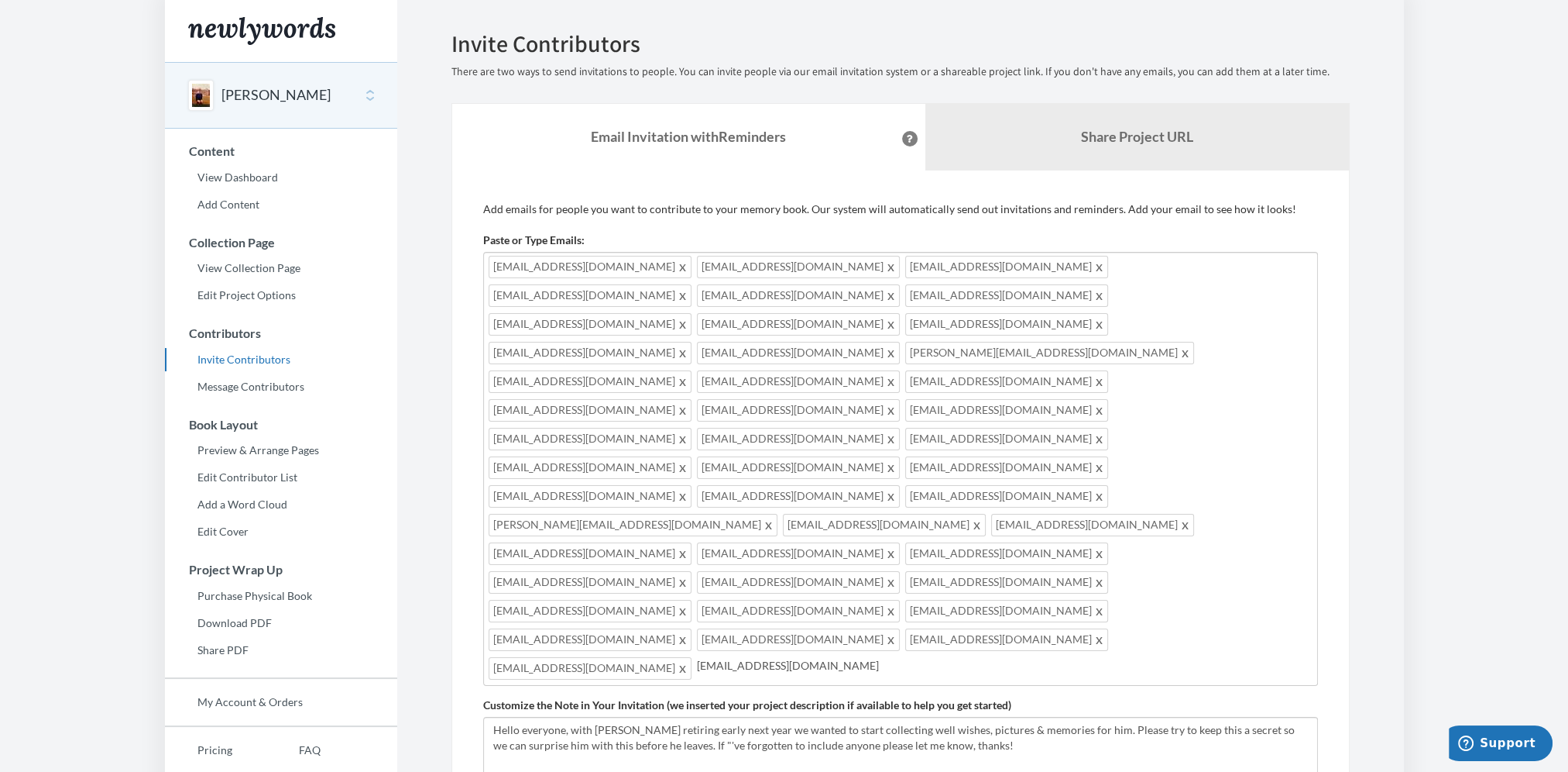
type input "[EMAIL_ADDRESS][DOMAIN_NAME]"
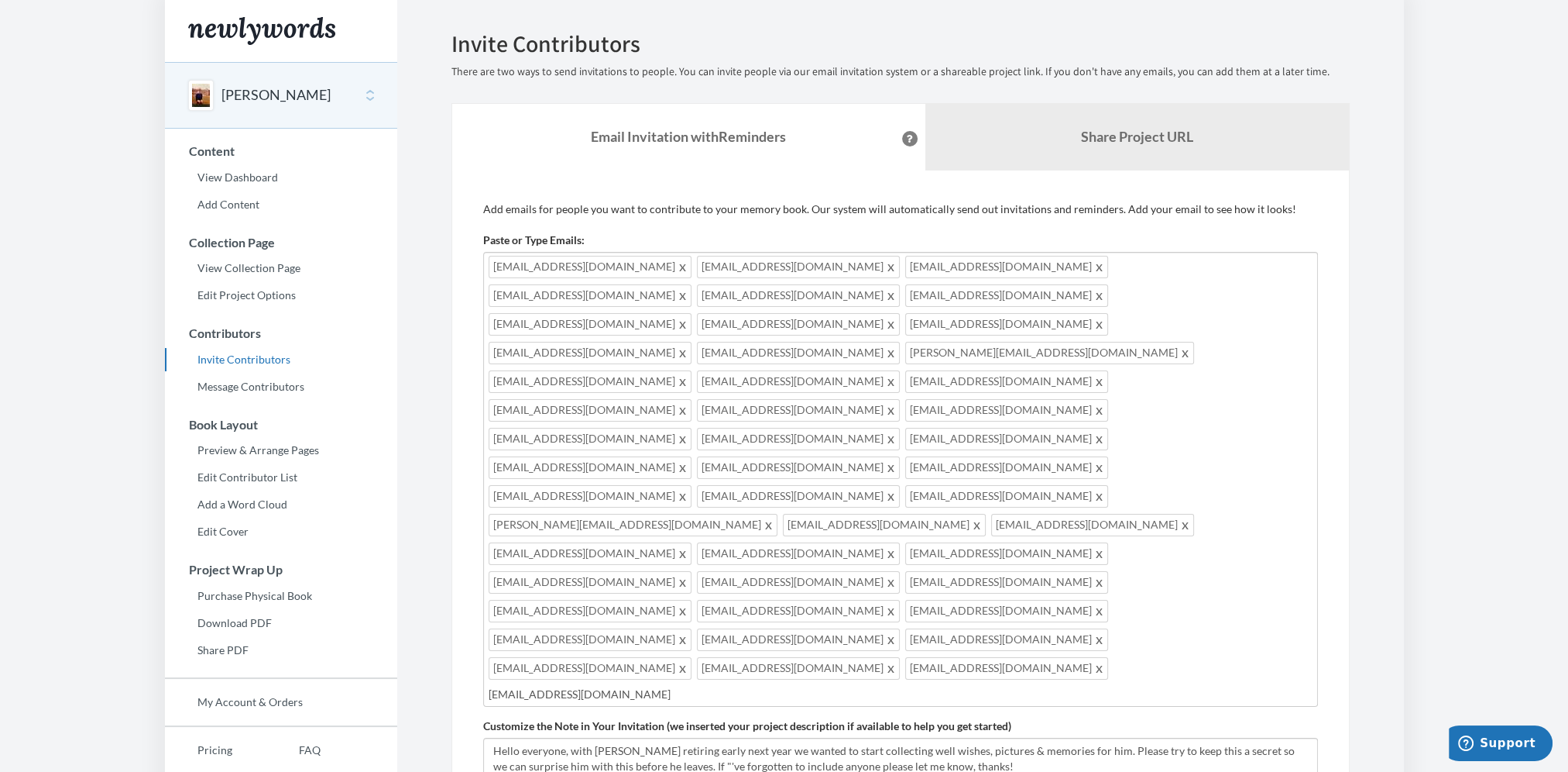
type input "[EMAIL_ADDRESS][DOMAIN_NAME]"
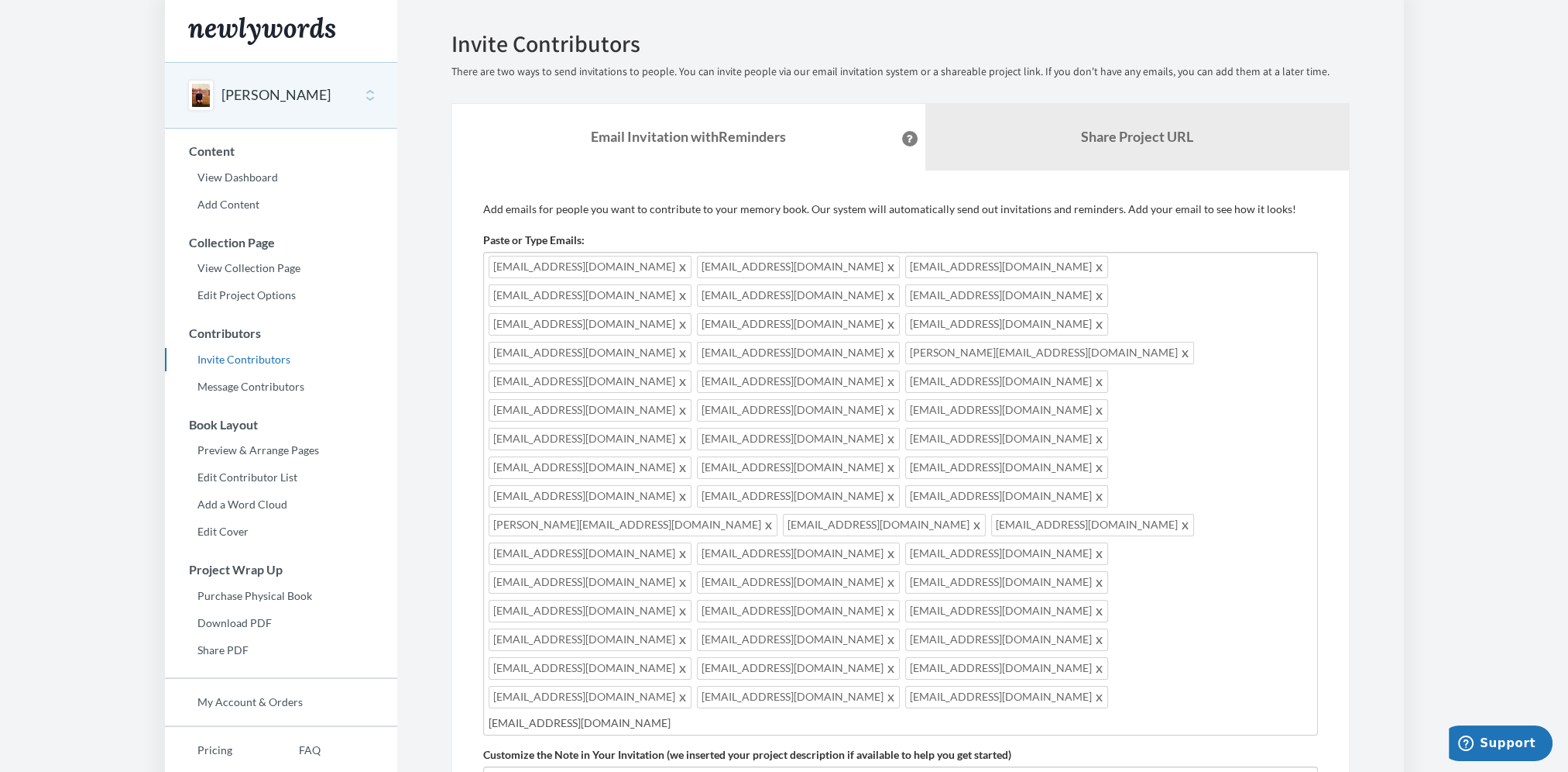
type input "[EMAIL_ADDRESS][DOMAIN_NAME]"
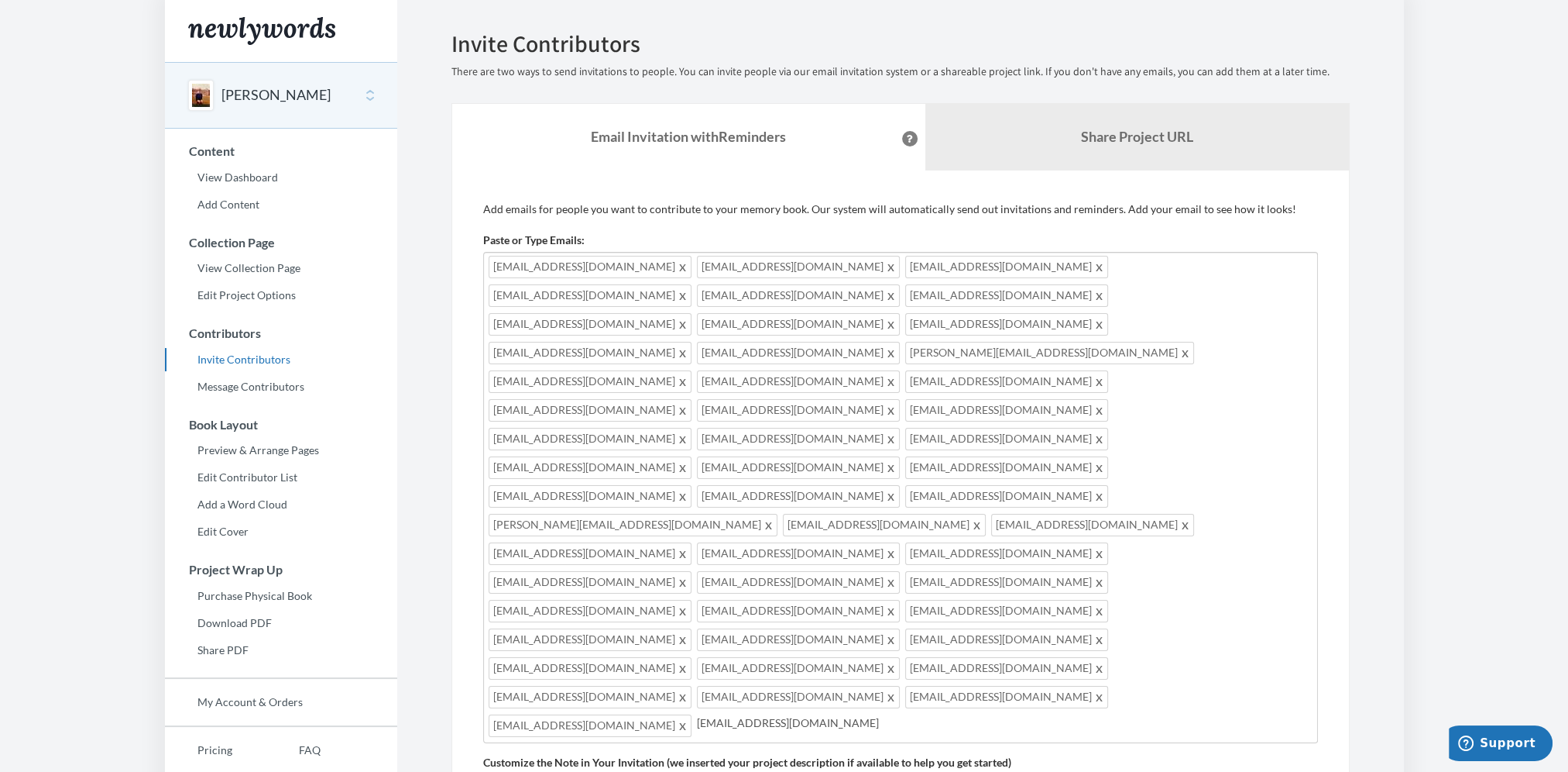
type input "[EMAIL_ADDRESS][DOMAIN_NAME]"
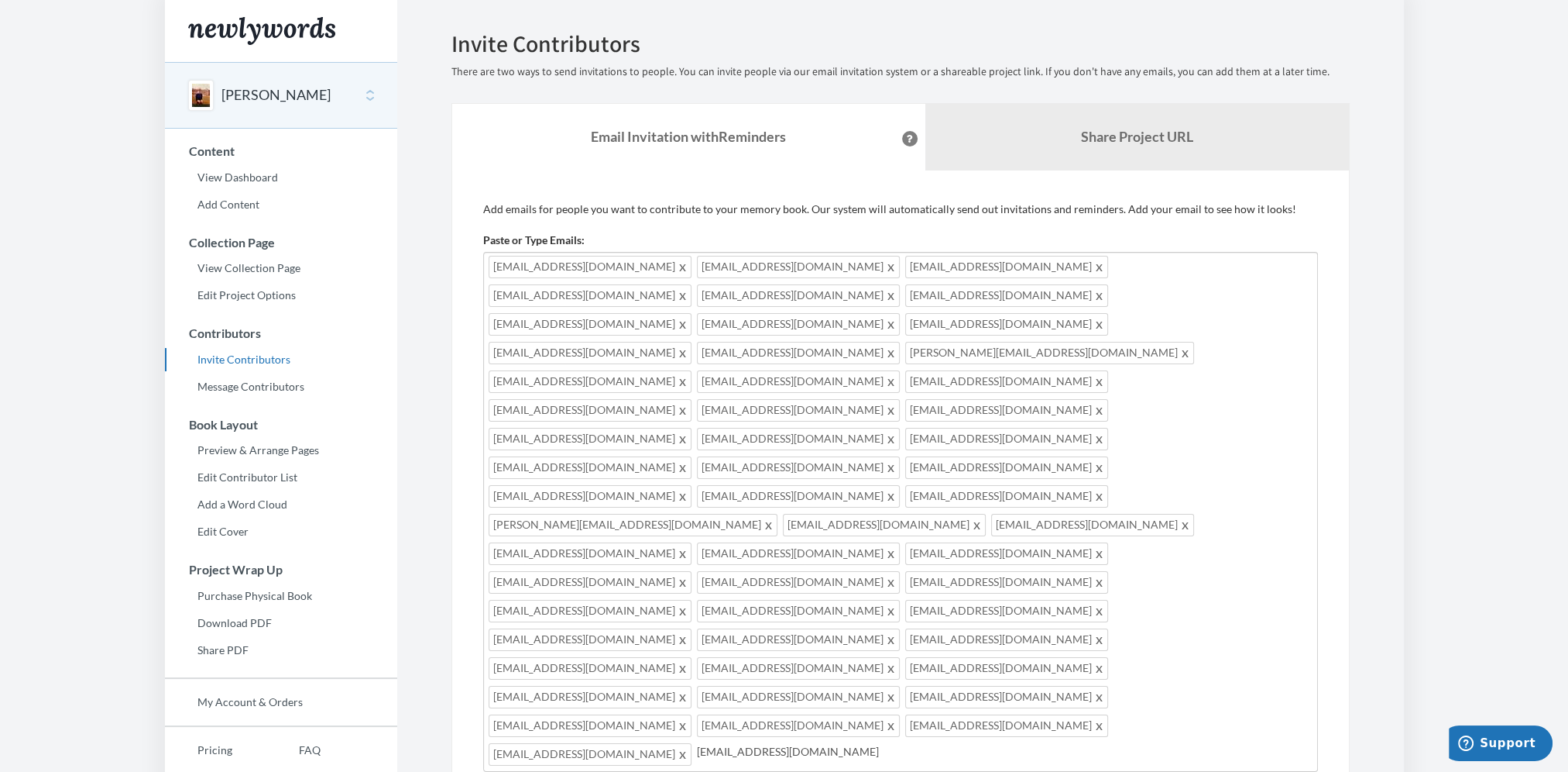
type input "[EMAIL_ADDRESS][DOMAIN_NAME]"
click at [697, 771] on input "text" at bounding box center [1004, 780] width 615 height 17
type input "[EMAIL_ADDRESS][DOMAIN_NAME]"
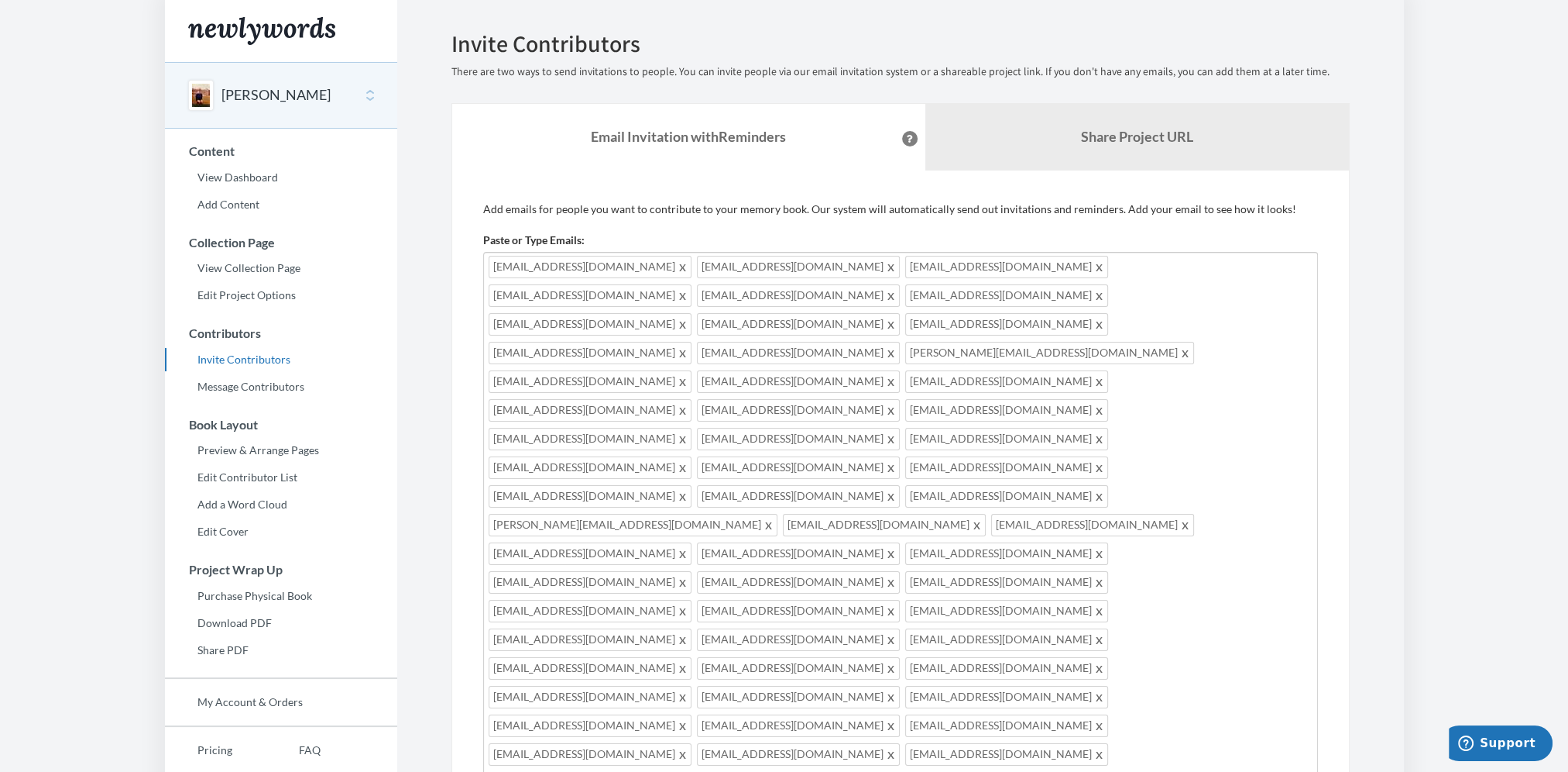
type input "[PERSON_NAME][EMAIL_ADDRESS][DOMAIN_NAME]"
type input "[EMAIL_ADDRESS][DOMAIN_NAME]"
type input "[PERSON_NAME][EMAIL_ADDRESS][DOMAIN_NAME]"
type input "[EMAIL_ADDRESS][DOMAIN_NAME]"
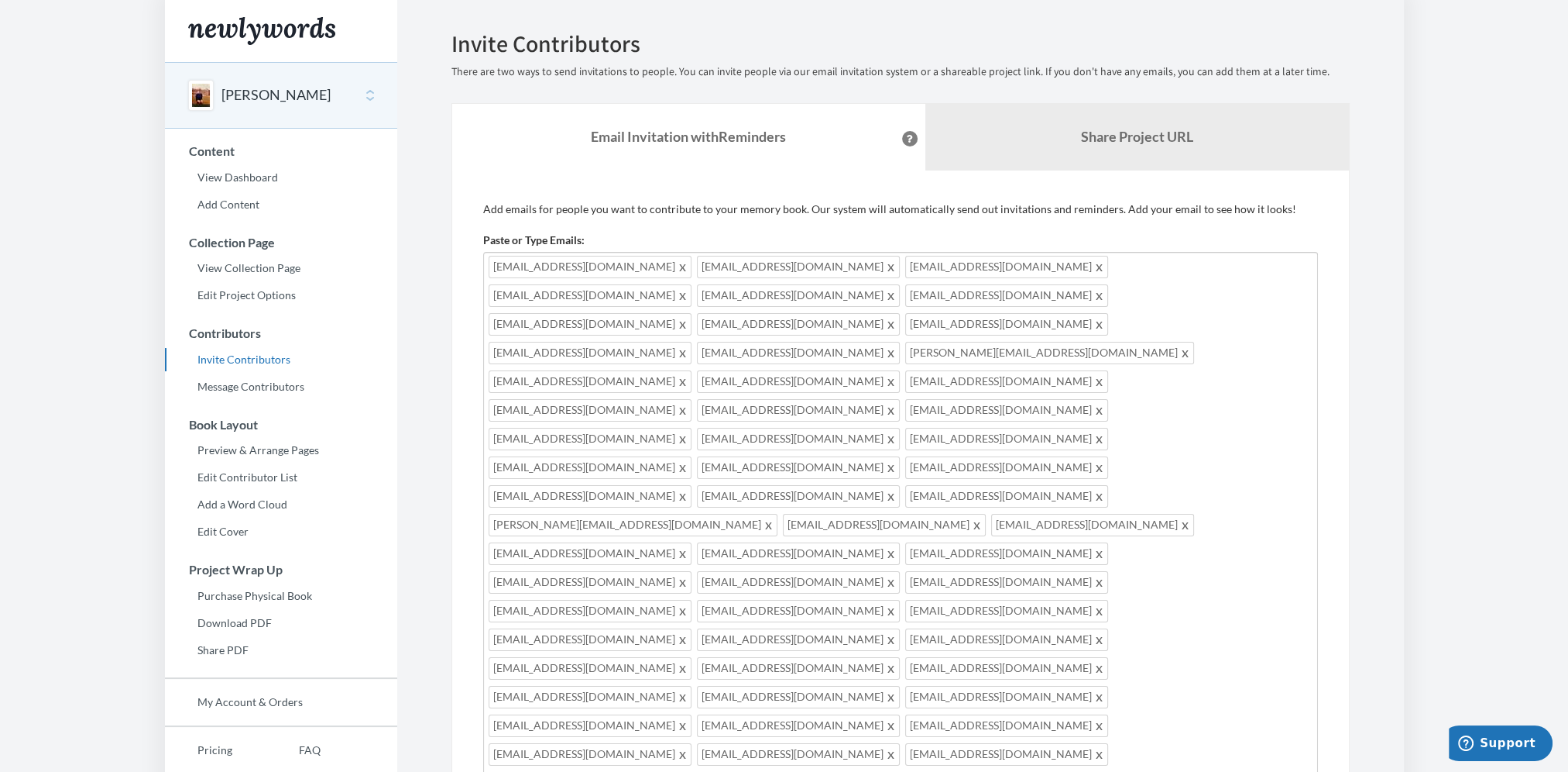
type input "[EMAIL_ADDRESS][DOMAIN_NAME]"
type input "[PERSON_NAME][EMAIL_ADDRESS][DOMAIN_NAME]"
type input "[EMAIL_ADDRESS][DOMAIN_NAME]"
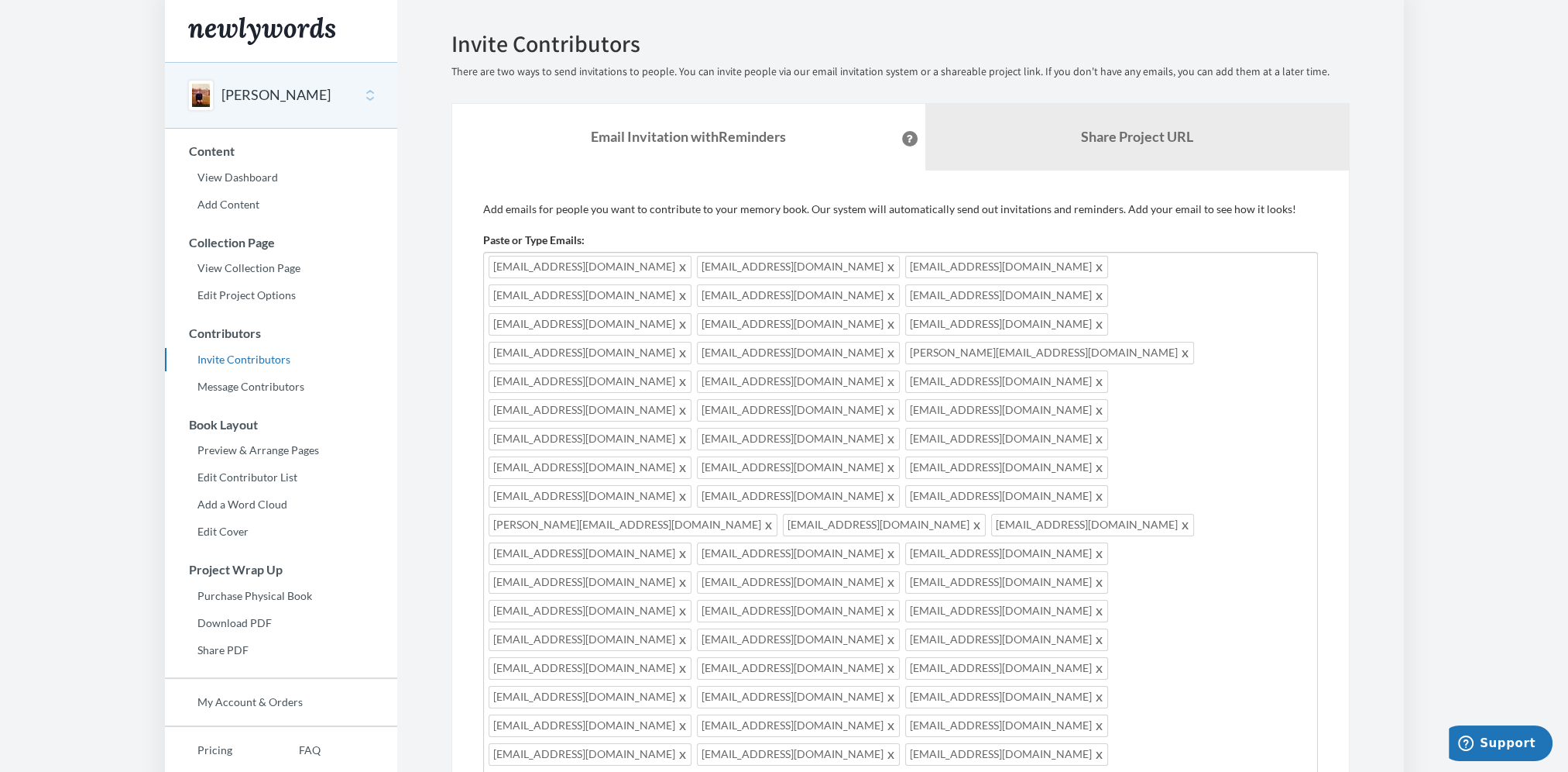
type input "[EMAIL_ADDRESS][DOMAIN_NAME]"
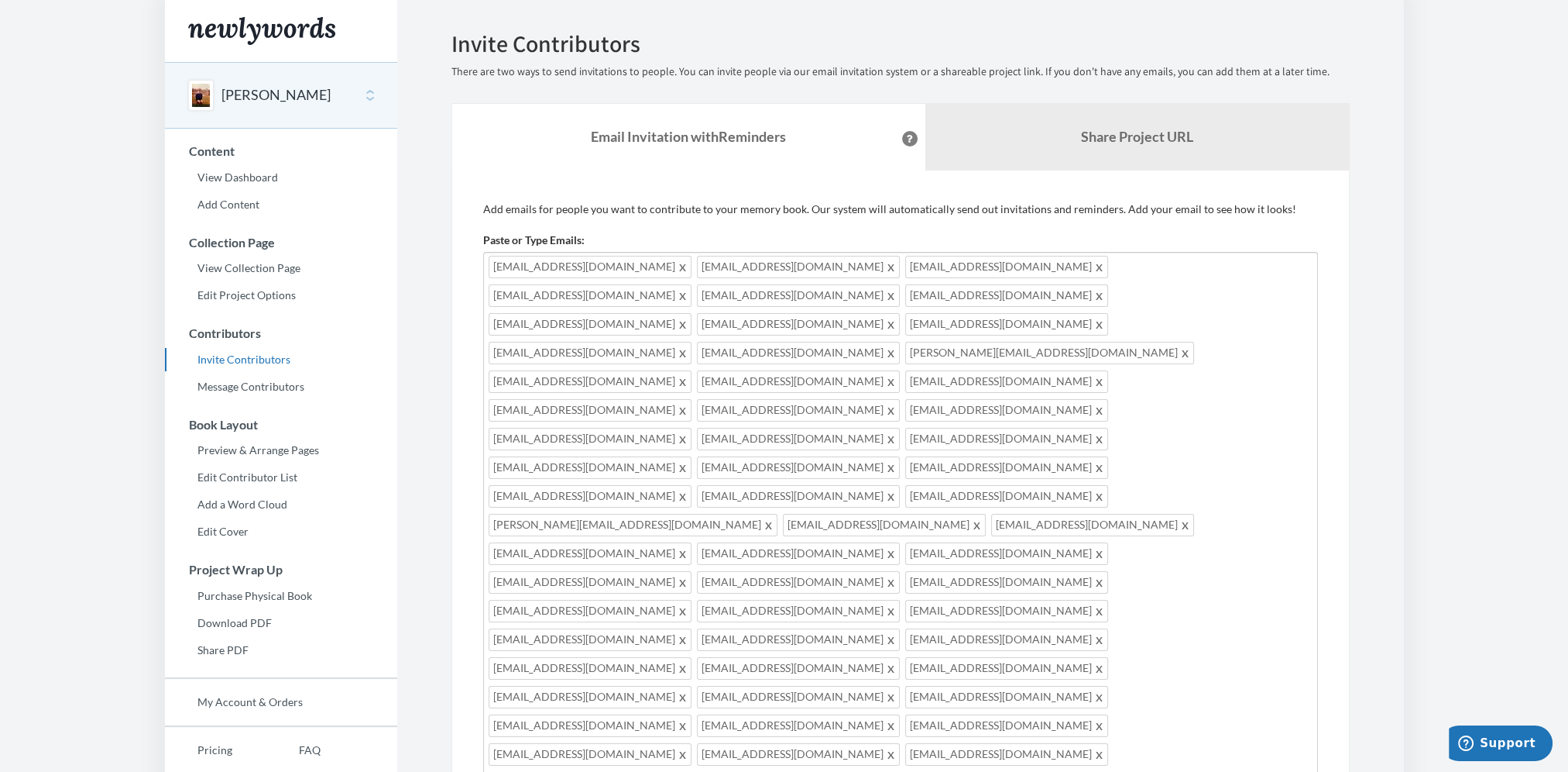
type input "[EMAIL_ADDRESS][DOMAIN_NAME]"
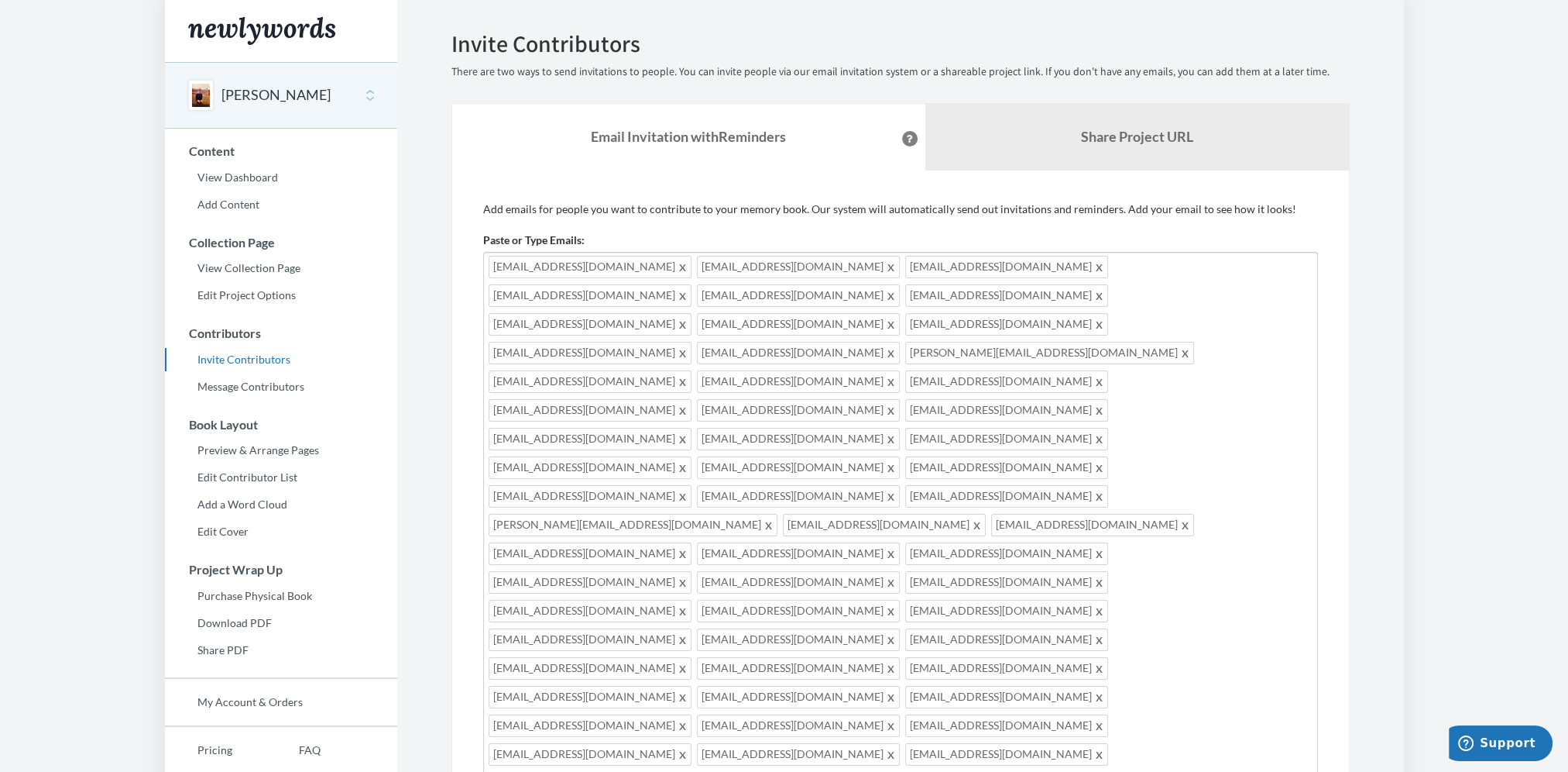
type input "[EMAIL_ADDRESS][DOMAIN_NAME]"
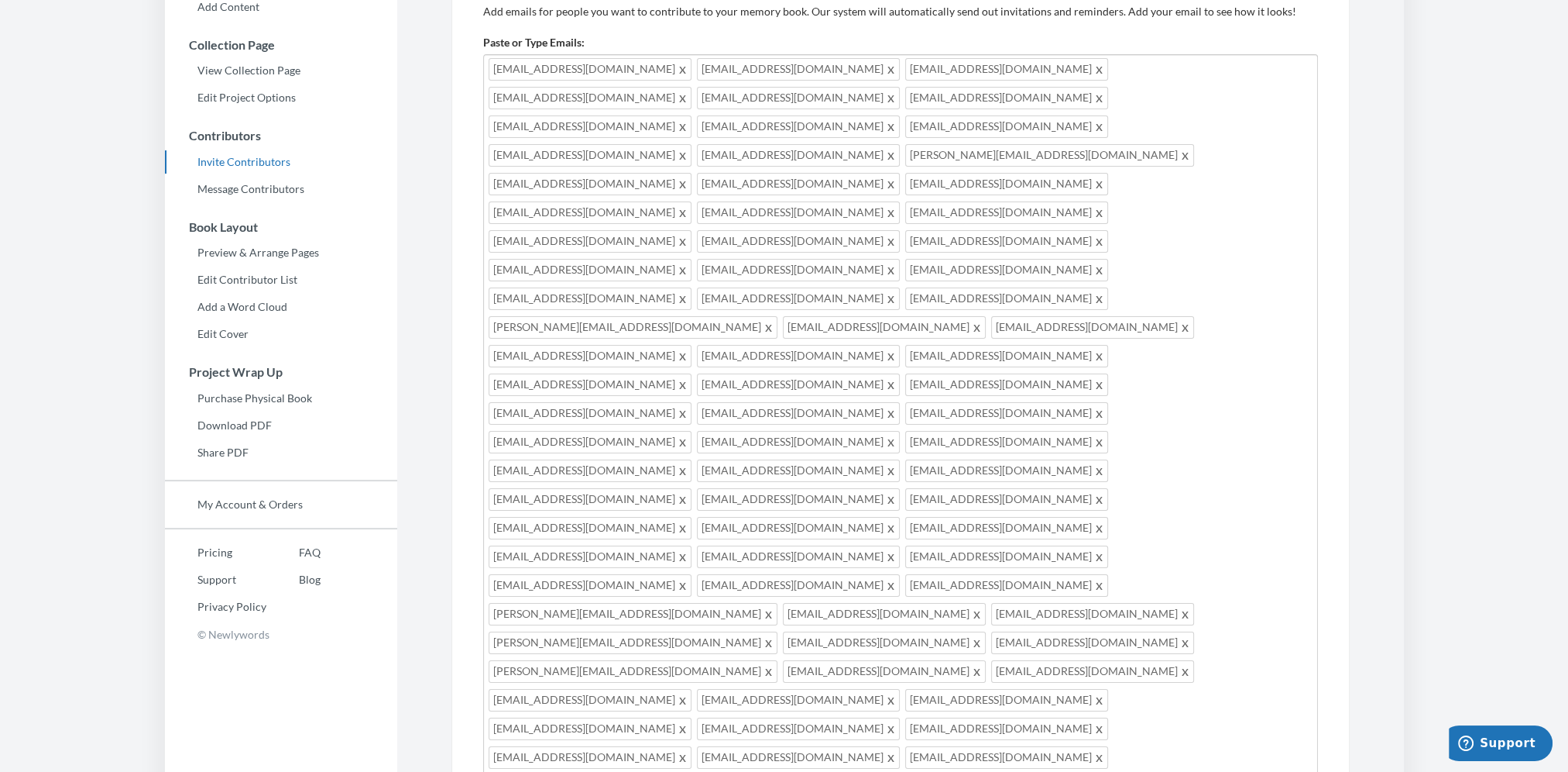
scroll to position [233, 0]
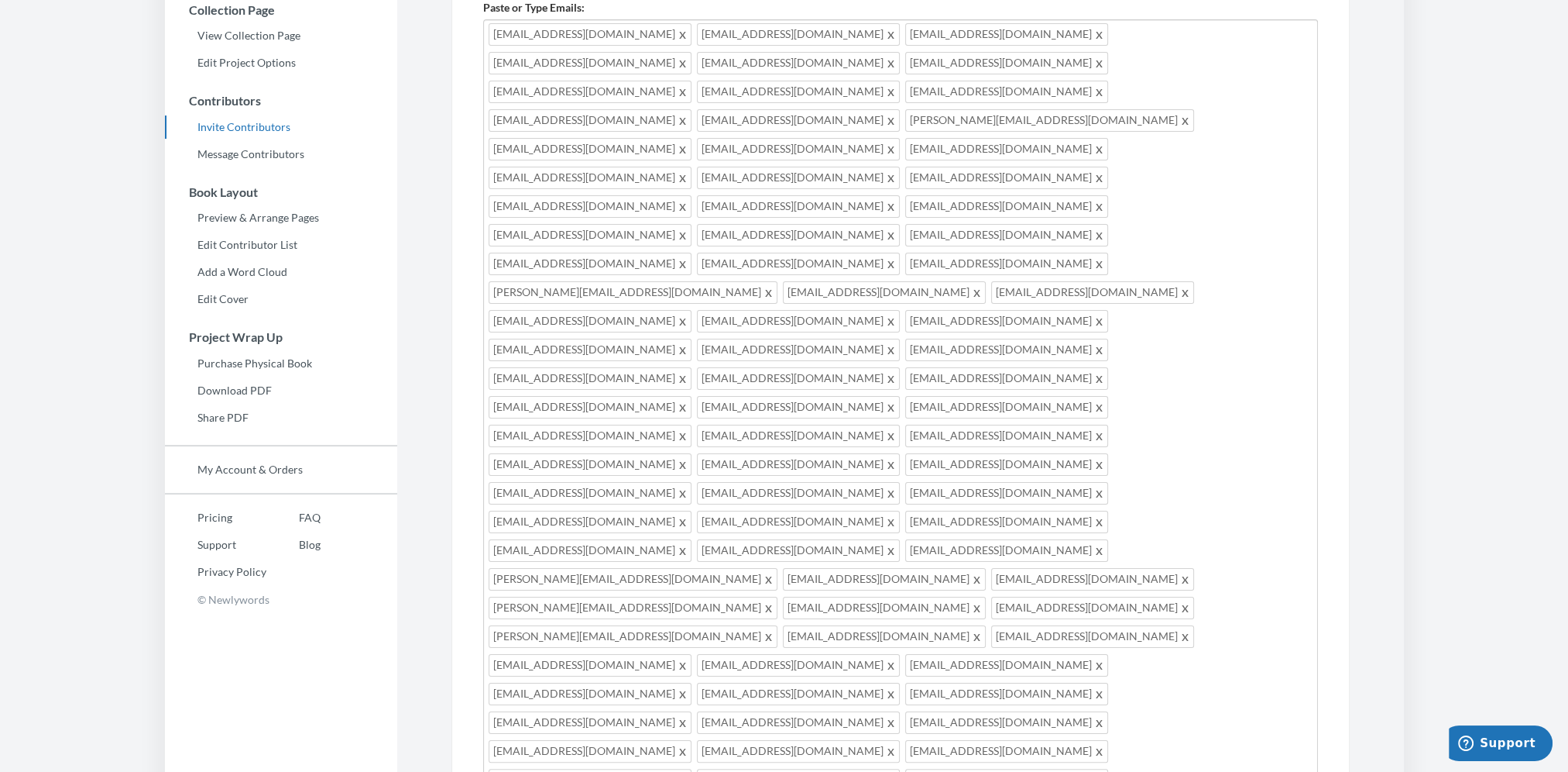
drag, startPoint x: 930, startPoint y: 493, endPoint x: 476, endPoint y: 484, distance: 454.1
click at [476, 484] on div "Add emails for people you want to contribute to your memory book. Our system wi…" at bounding box center [901, 560] width 899 height 1245
drag, startPoint x: 954, startPoint y: 505, endPoint x: 443, endPoint y: 409, distance: 519.9
click at [443, 409] on div "Emails have been sent! Invite Contributors There are two ways to send invitatio…" at bounding box center [901, 490] width 922 height 1384
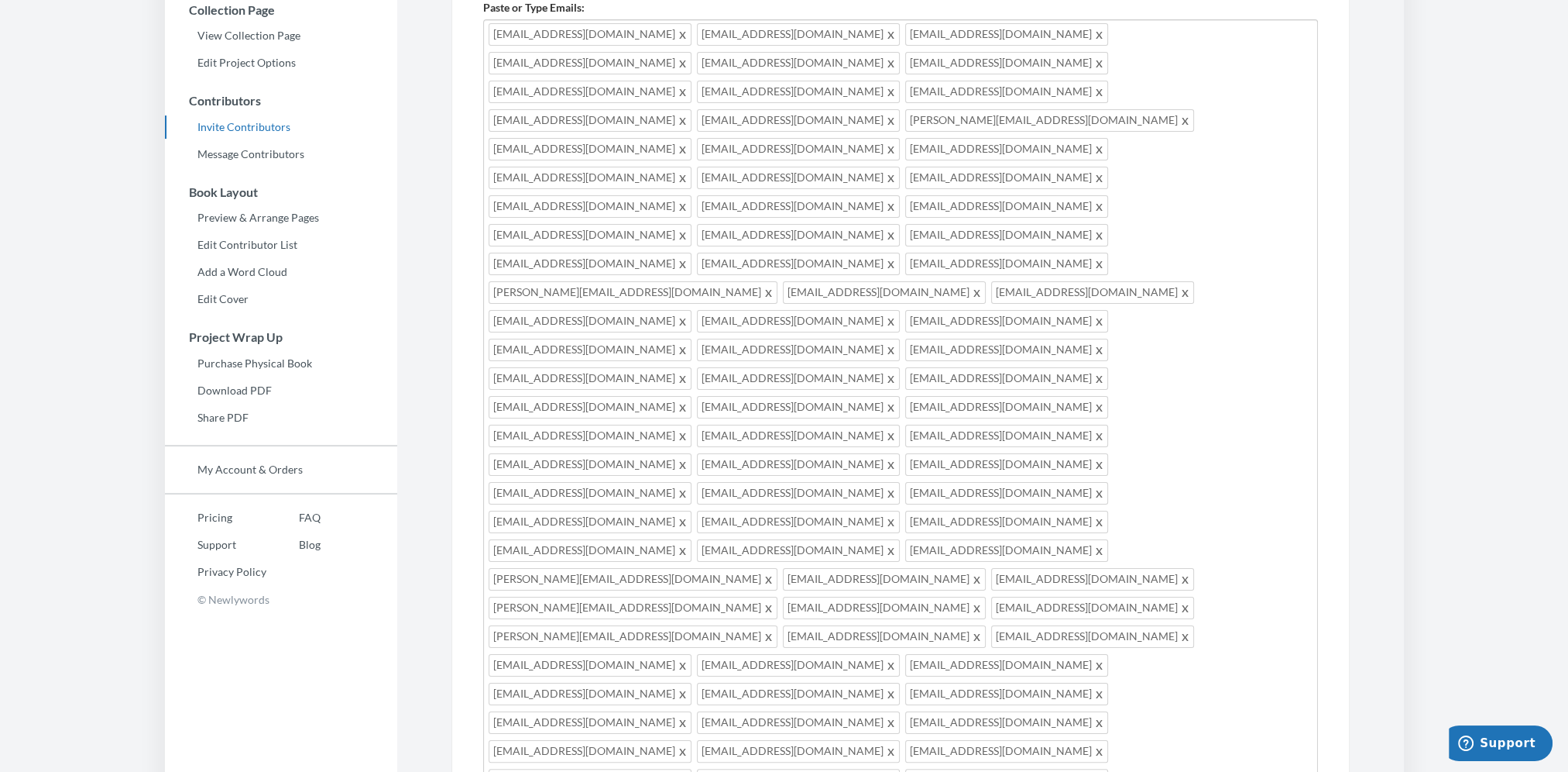
paste textarea "as [PERSON_NAME] prepares to retire early next year, we want to gather well wis…"
type textarea "Hello everyone, as [PERSON_NAME] prepares to retire early next year, we want to…"
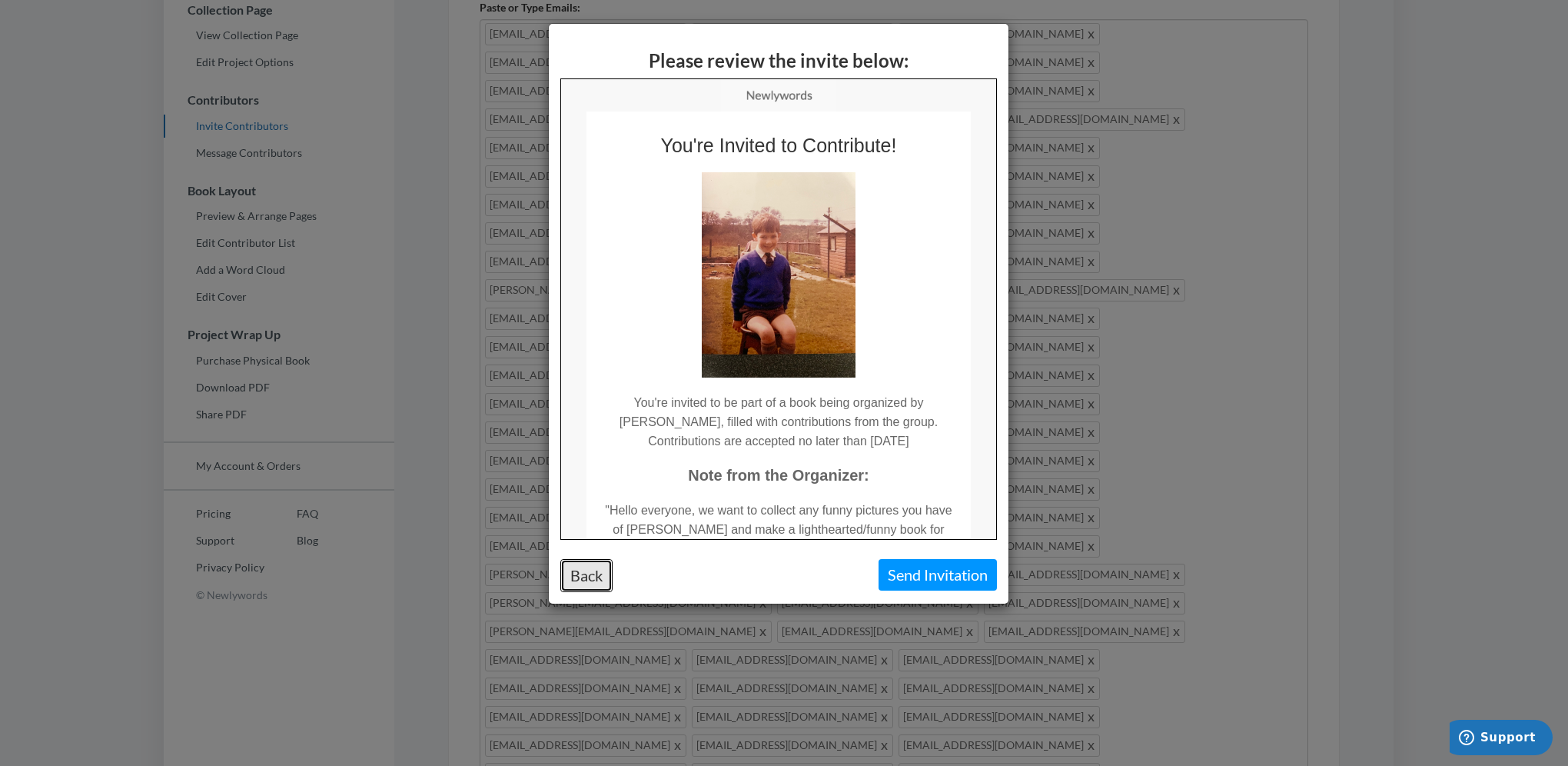
click at [590, 572] on button "Back" at bounding box center [586, 576] width 52 height 33
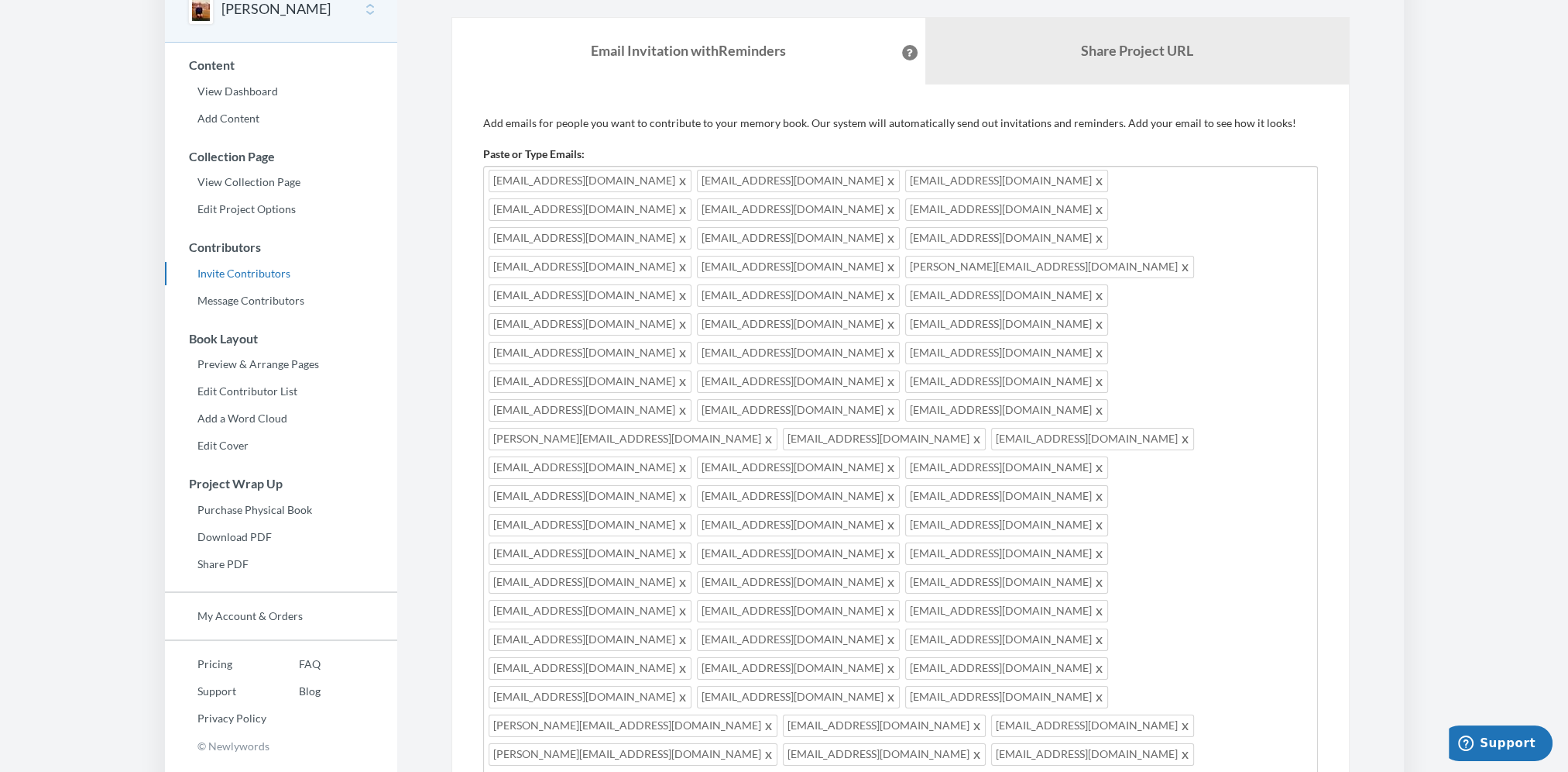
scroll to position [0, 0]
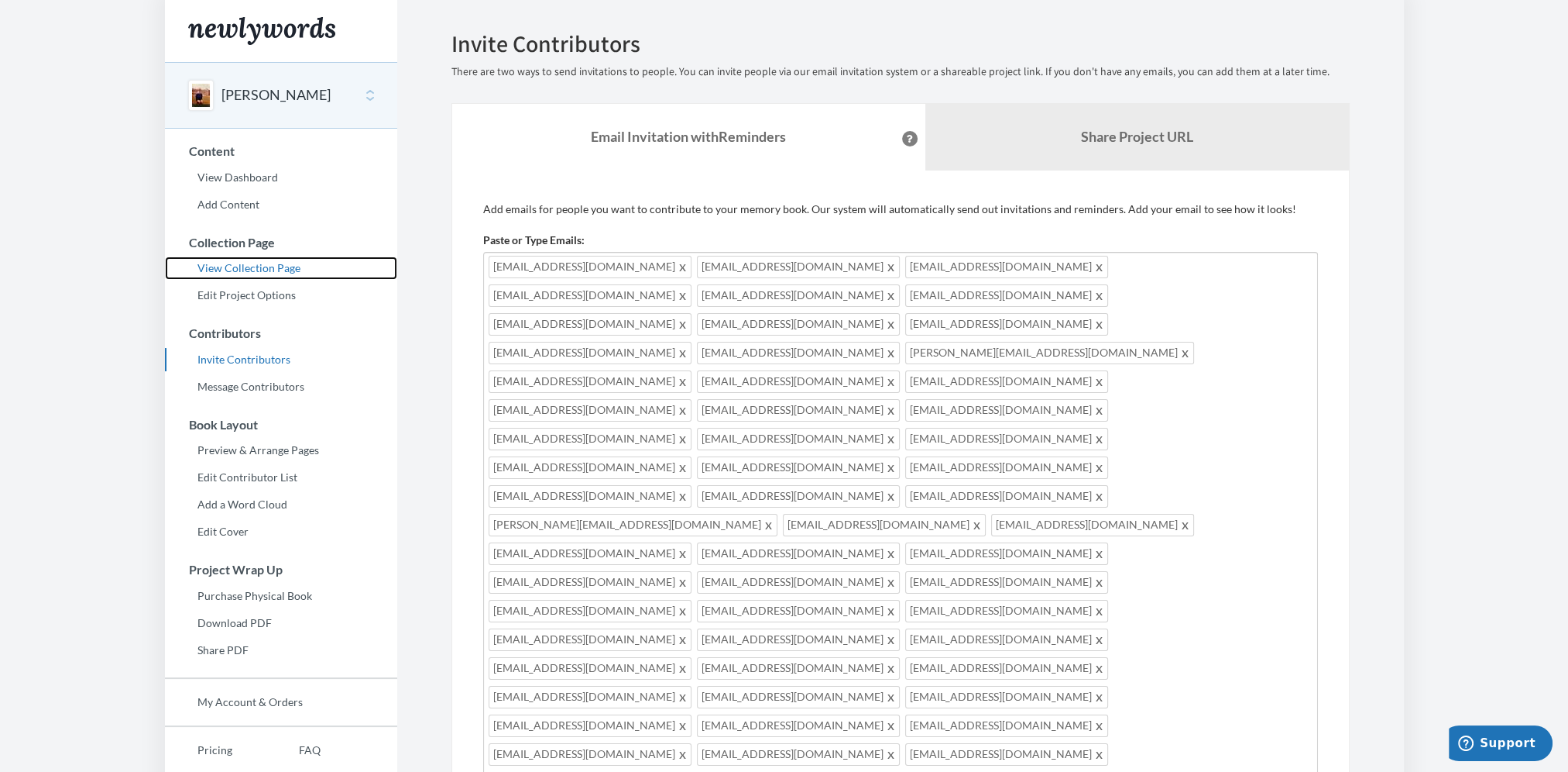
click at [272, 272] on link "View Collection Page" at bounding box center [282, 268] width 233 height 23
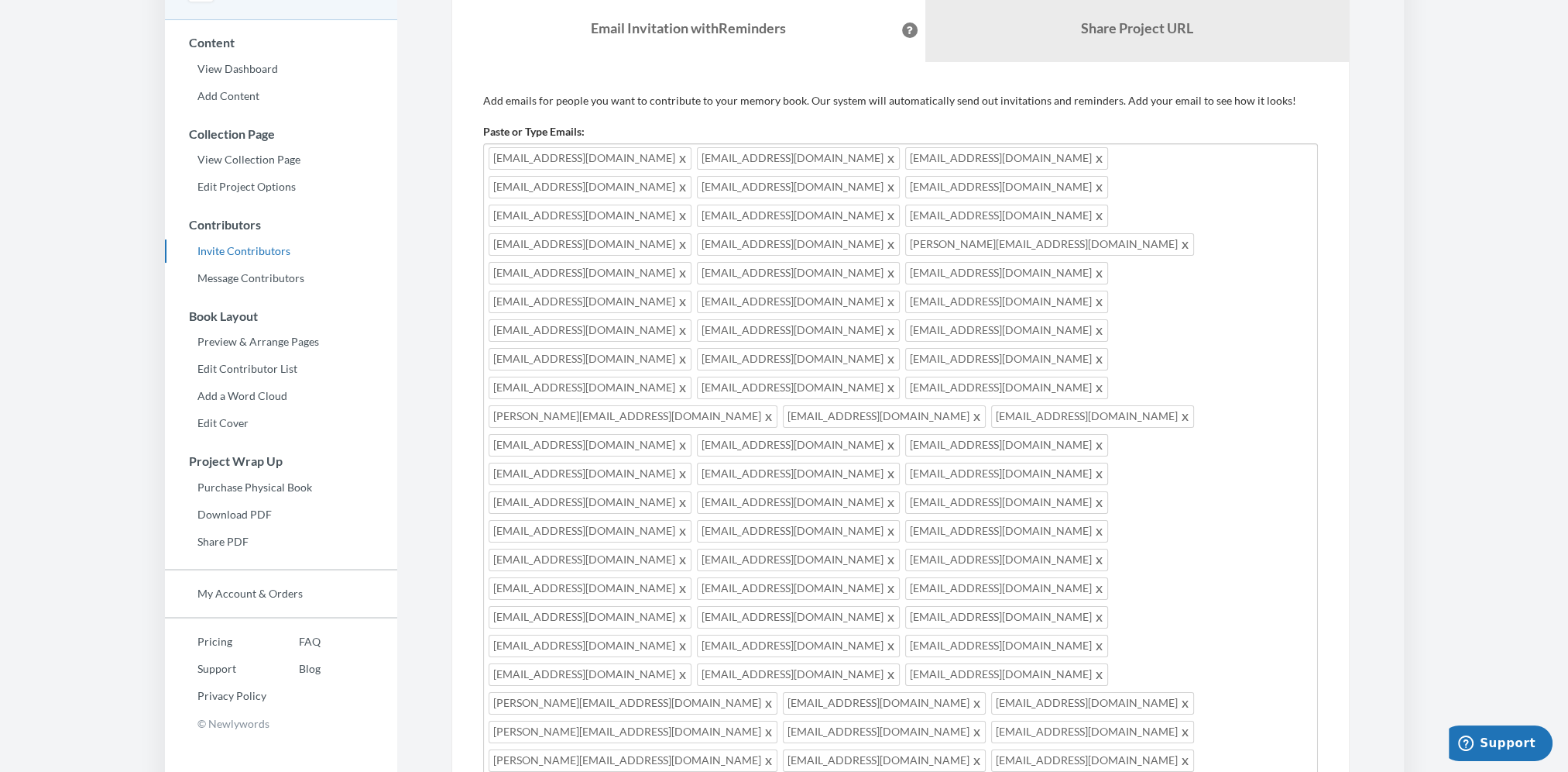
scroll to position [75, 0]
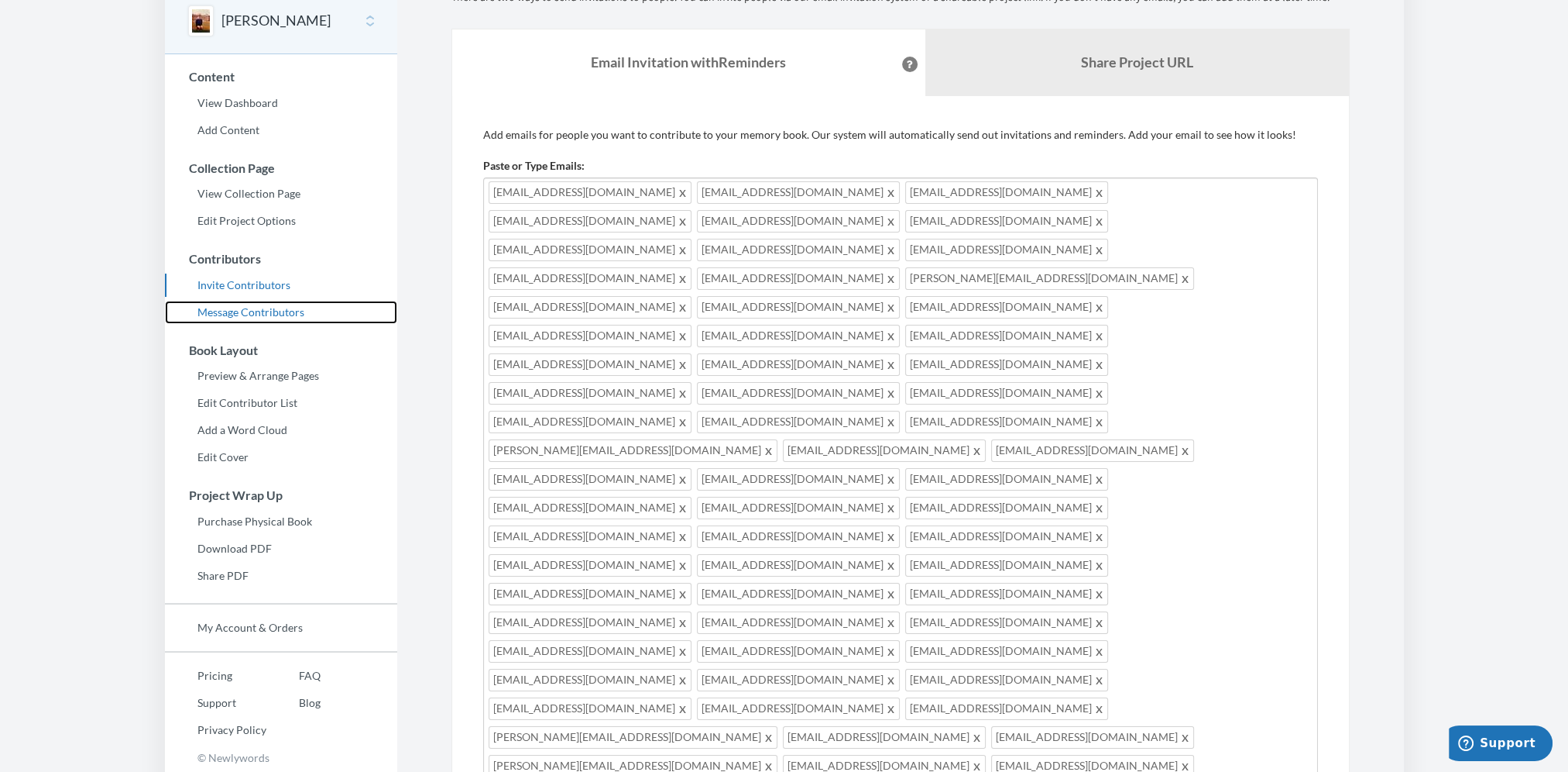
click at [213, 313] on link "Message Contributors" at bounding box center [282, 312] width 233 height 23
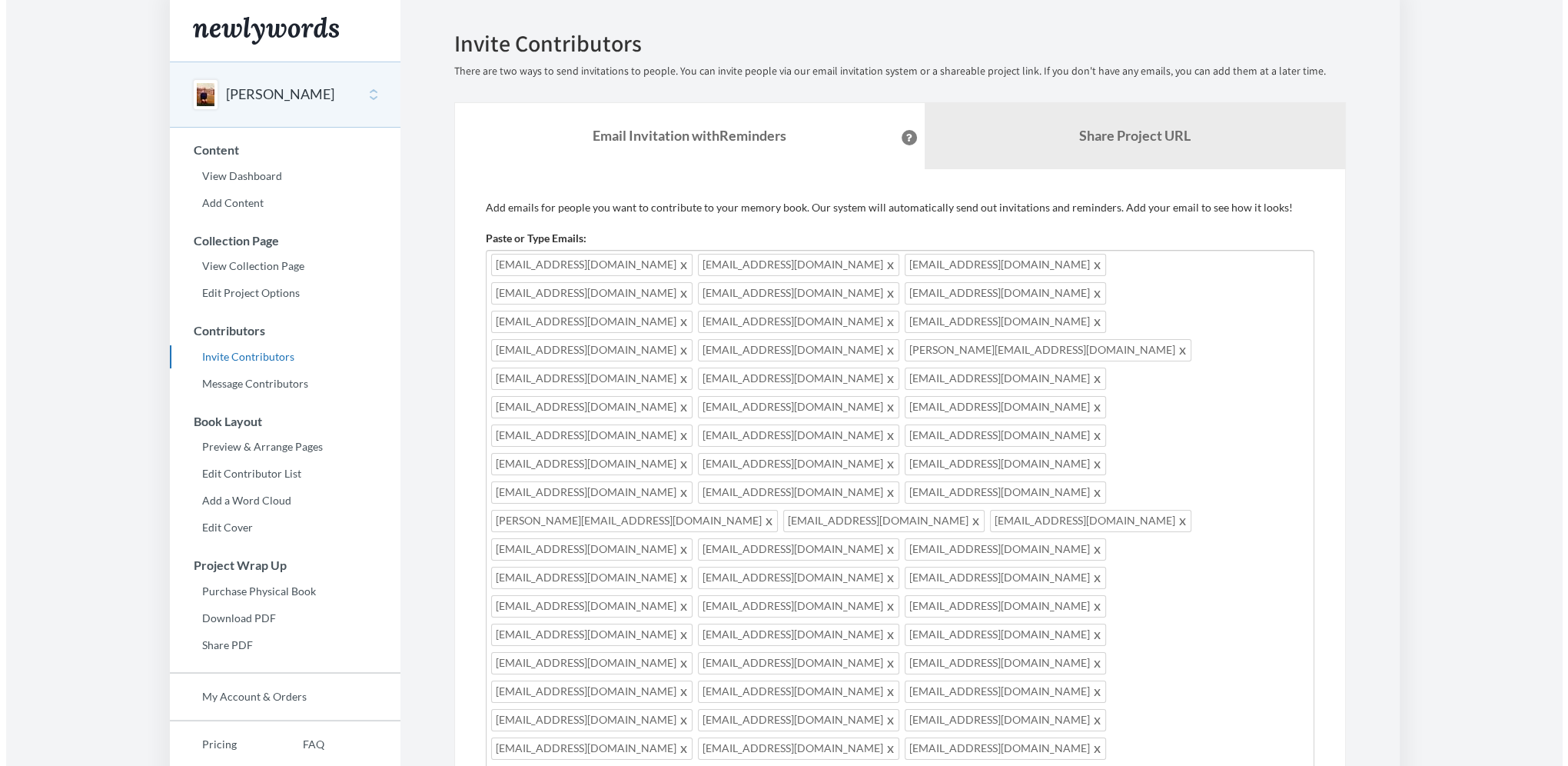
scroll to position [304, 0]
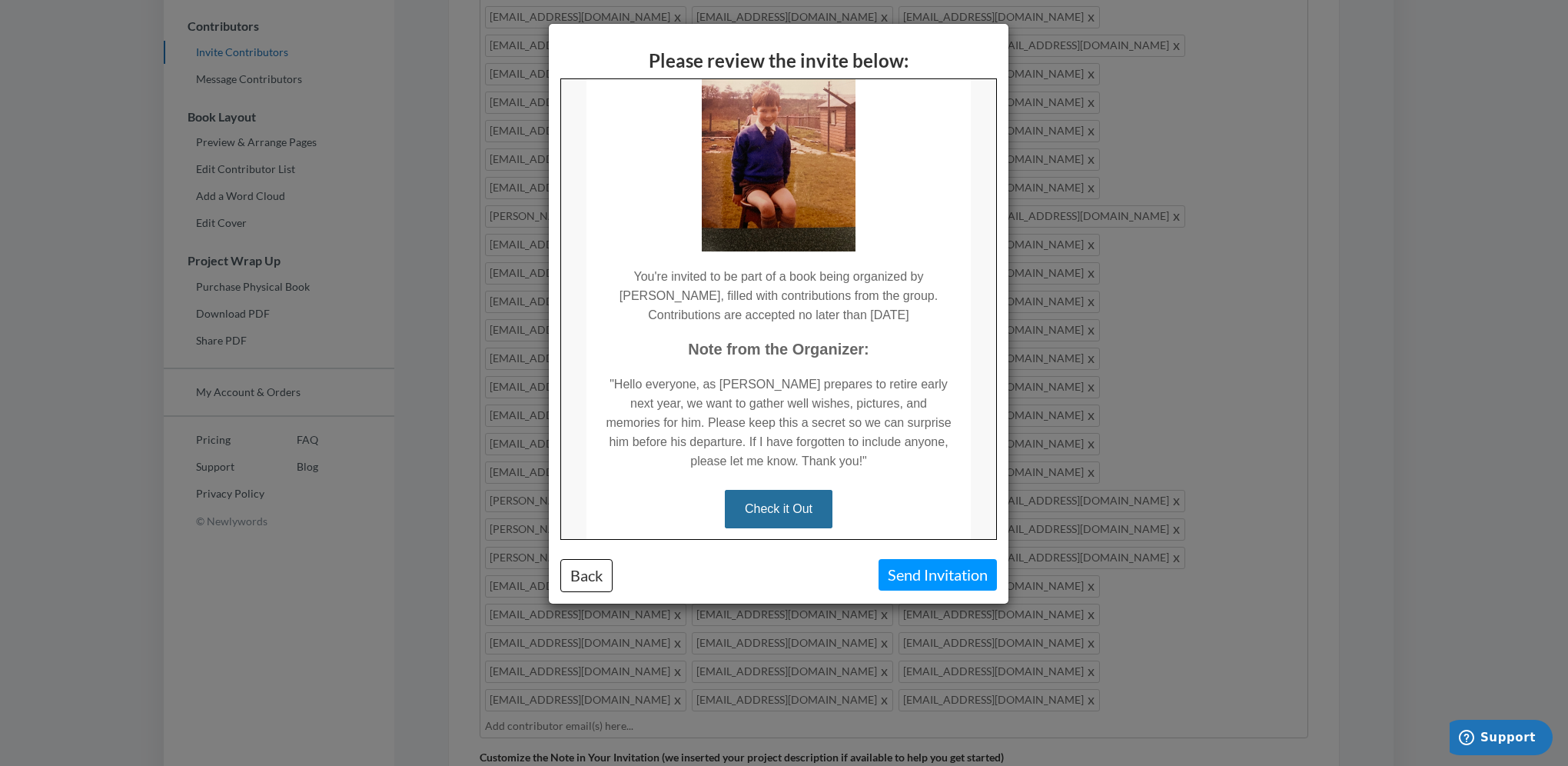
scroll to position [153, 0]
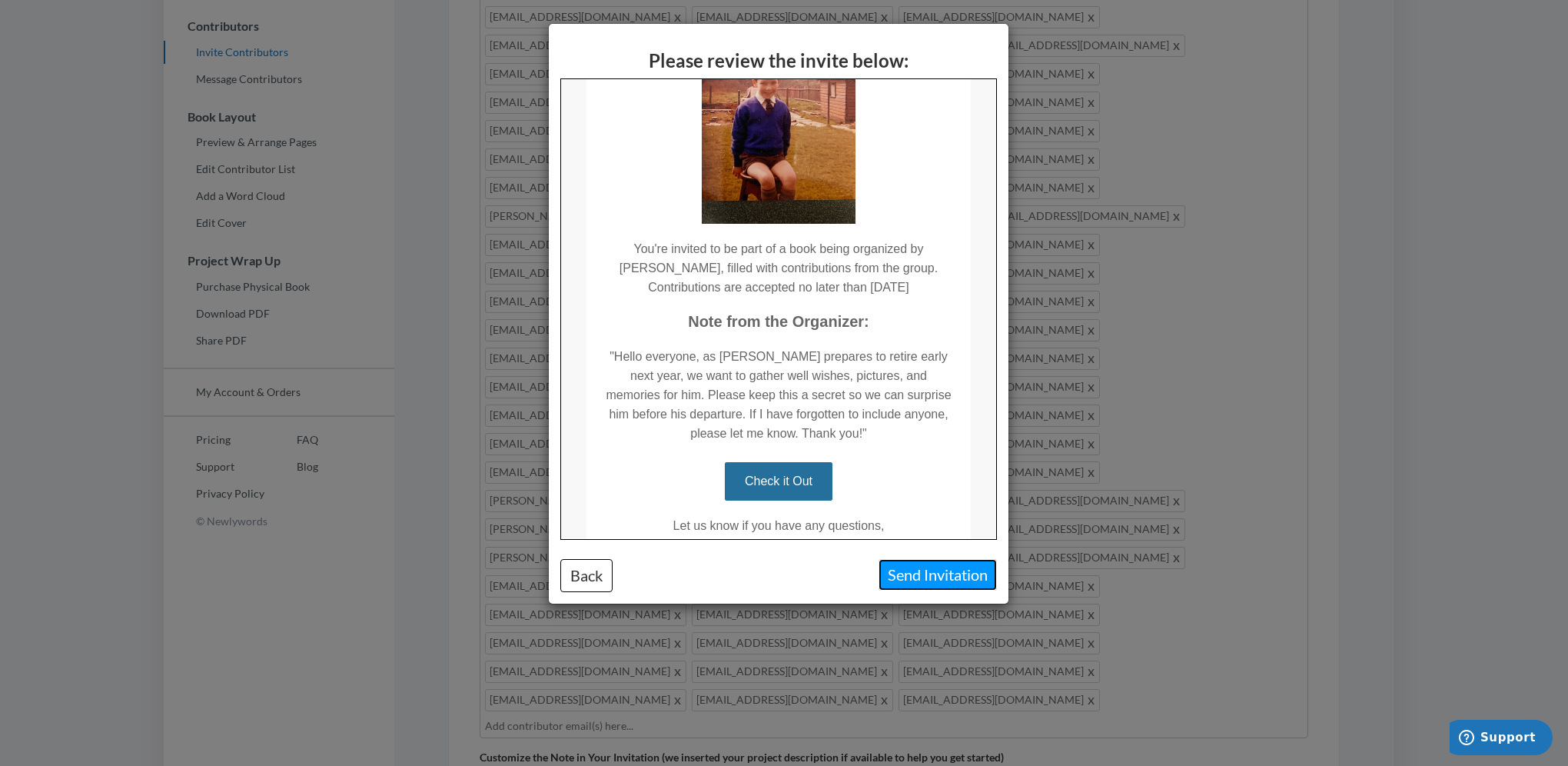
click at [910, 566] on button "Send Invitation" at bounding box center [938, 575] width 119 height 31
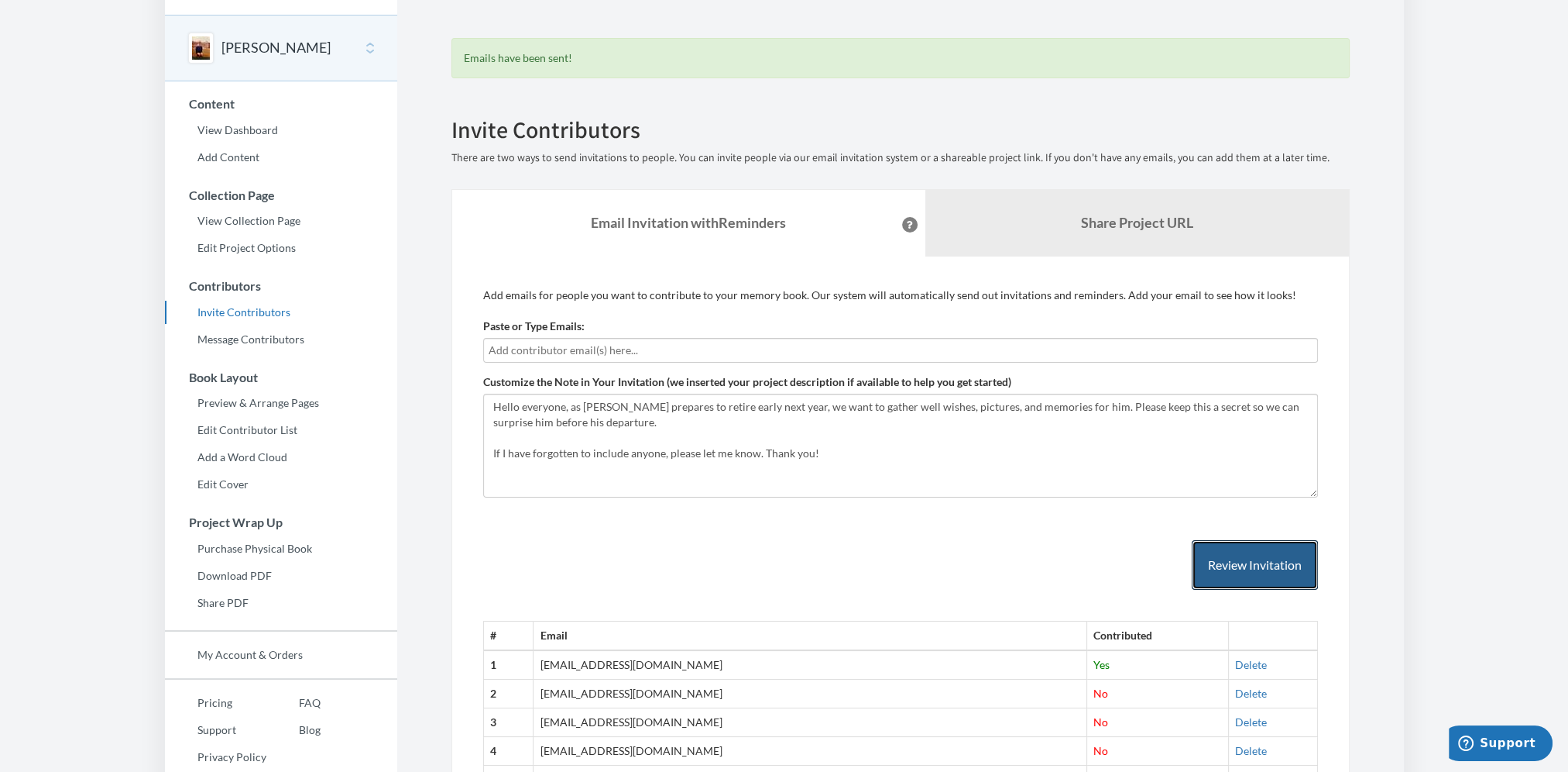
scroll to position [0, 0]
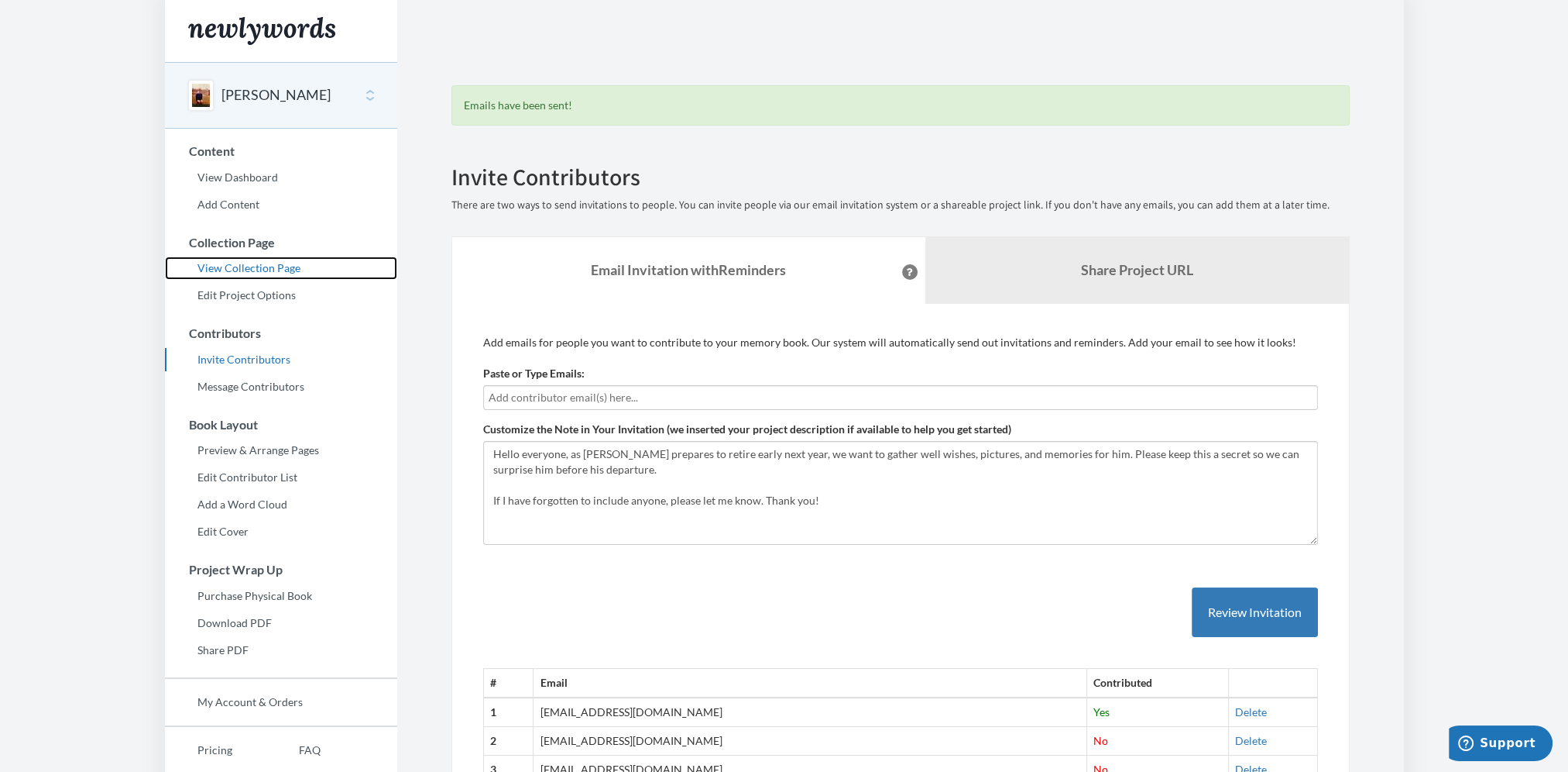
click at [264, 262] on link "View Collection Page" at bounding box center [282, 268] width 233 height 23
